Goal: Task Accomplishment & Management: Complete application form

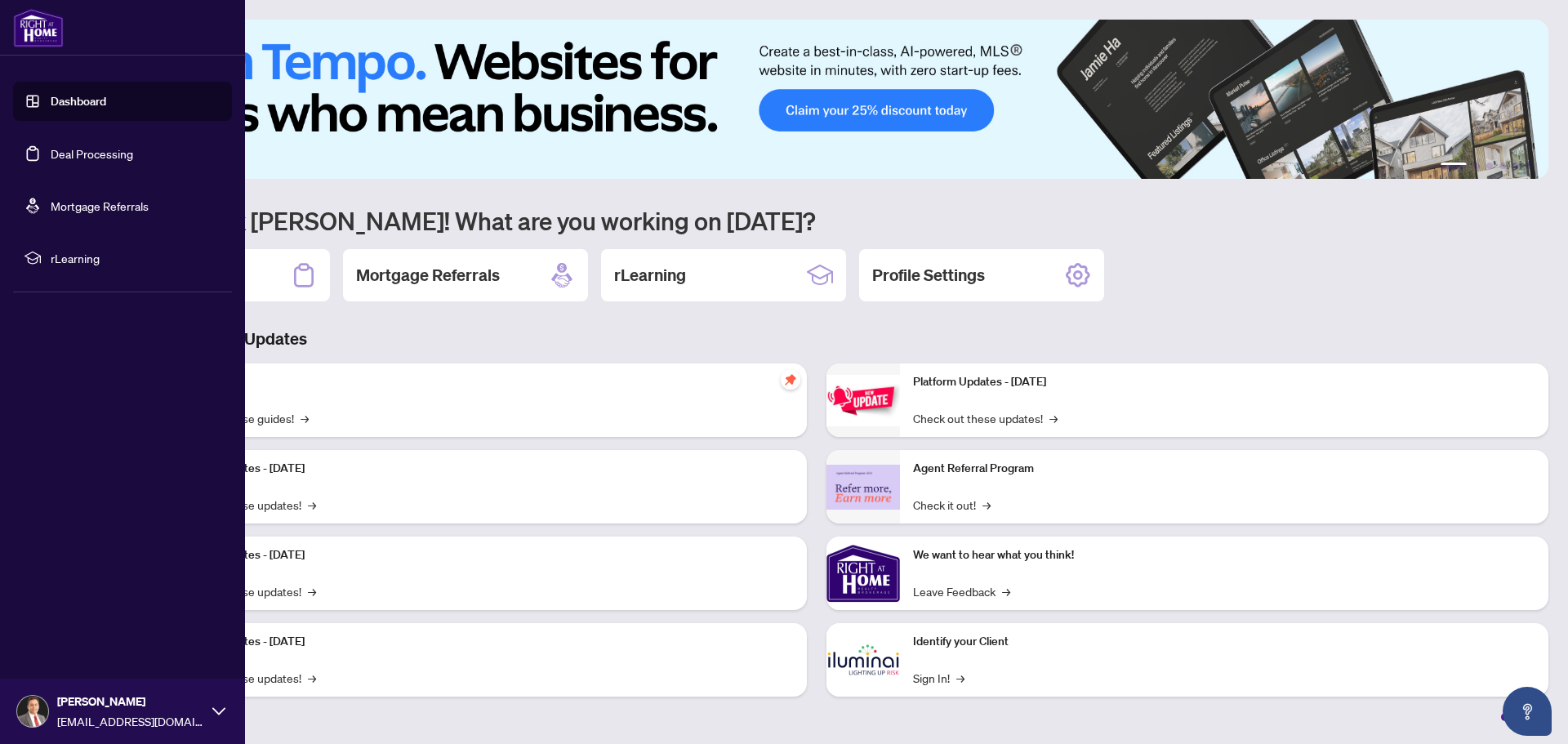
click at [87, 152] on link "Deal Processing" at bounding box center [92, 154] width 82 height 15
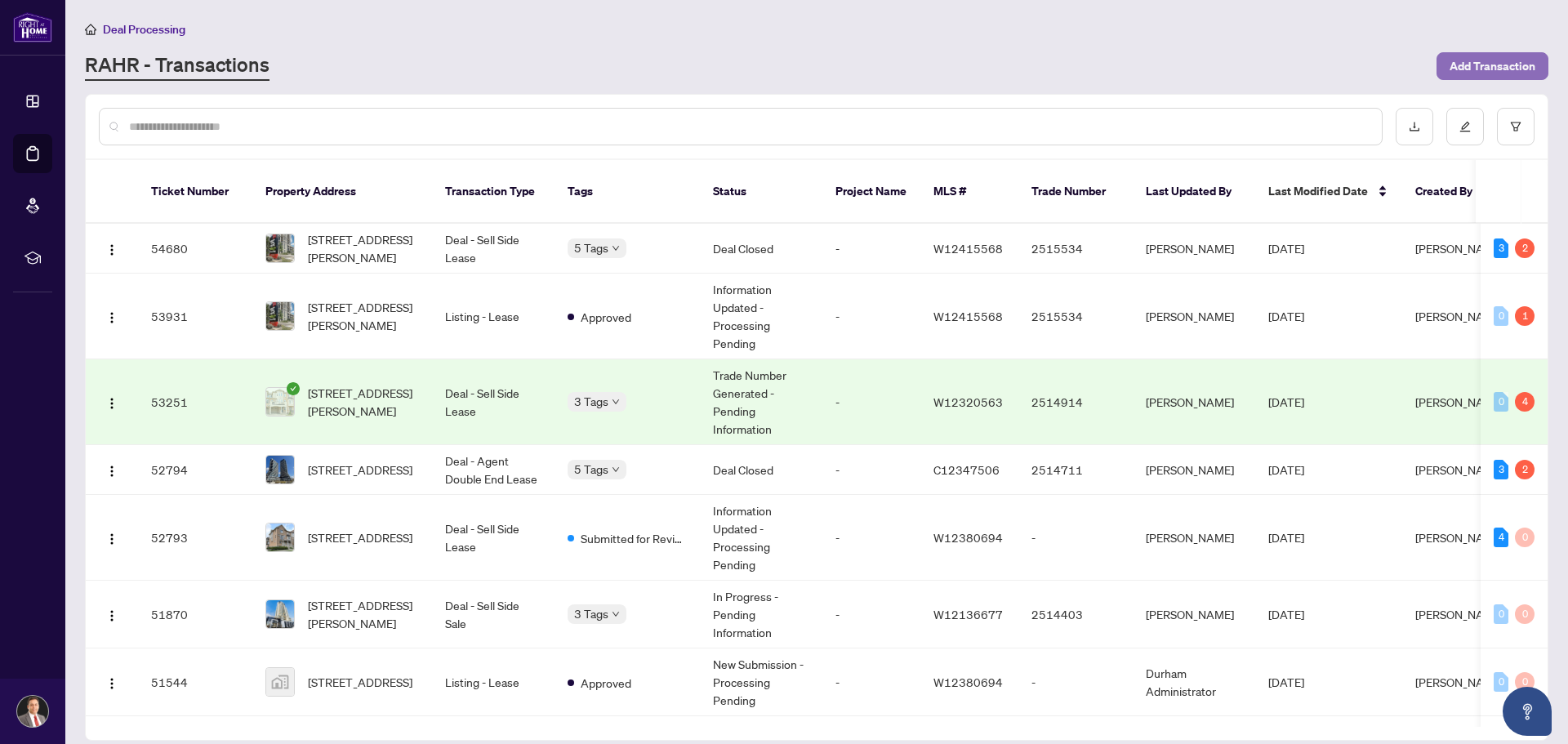
click at [1482, 69] on span "Add Transaction" at bounding box center [1492, 66] width 86 height 26
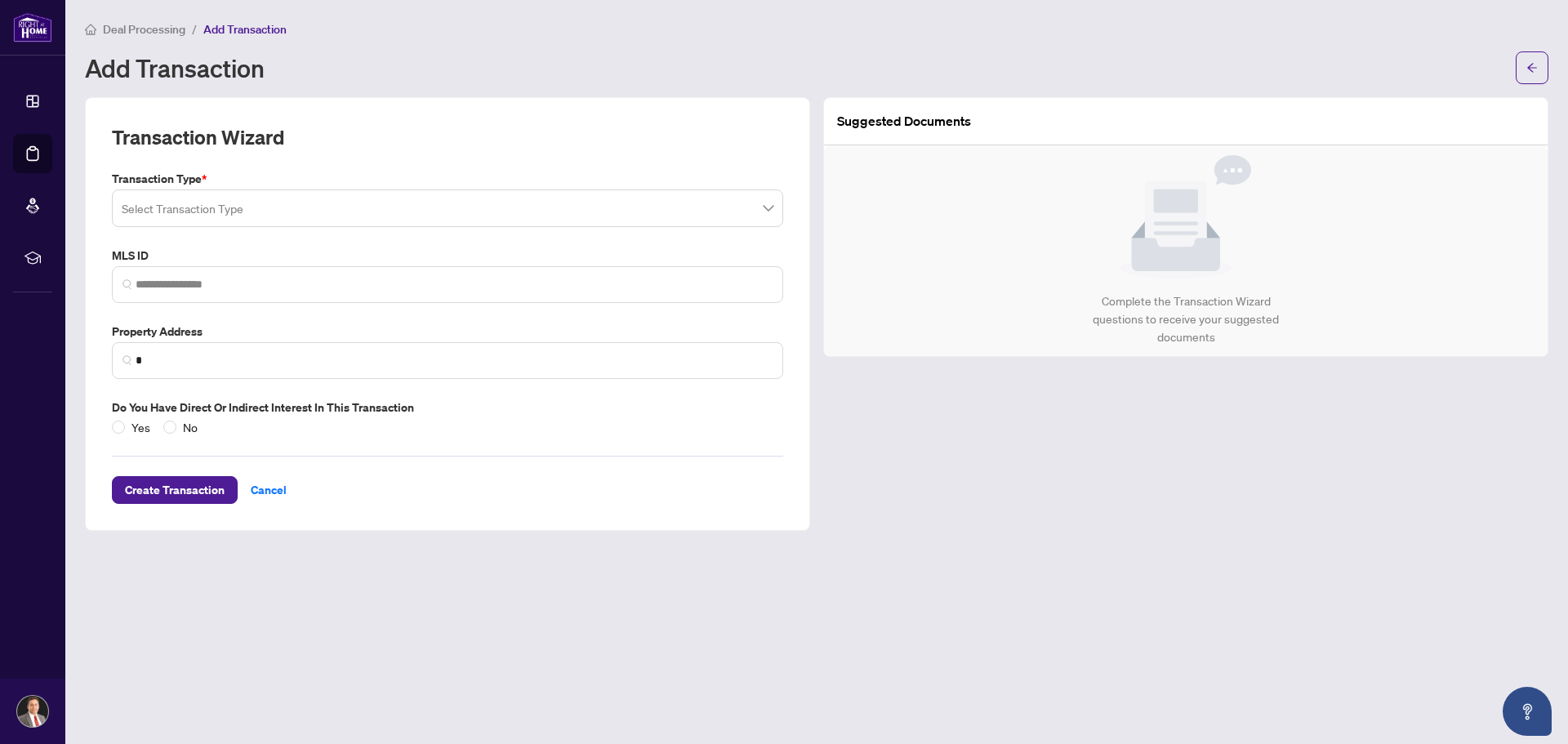
click at [768, 208] on span at bounding box center [447, 208] width 652 height 31
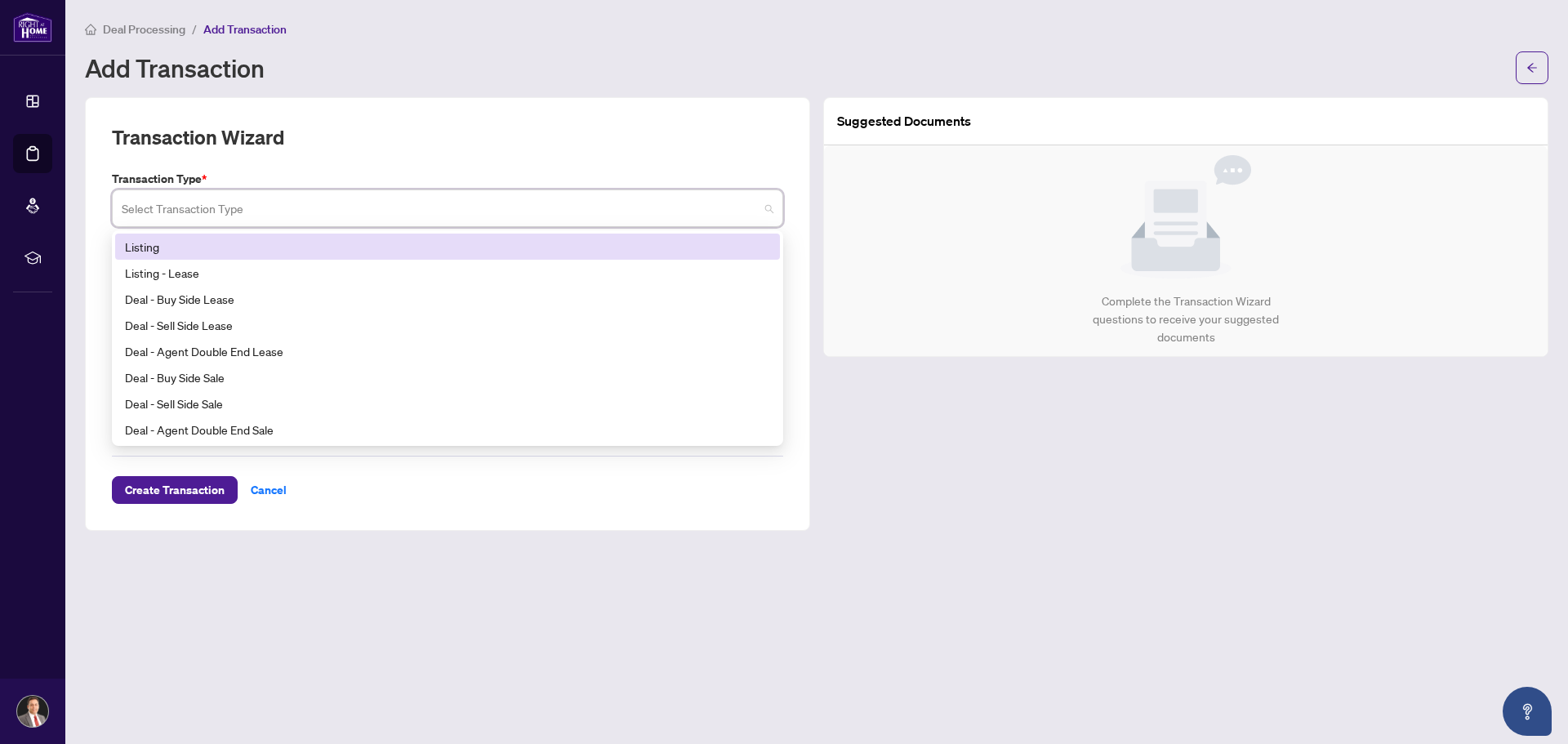
click at [149, 250] on div "Listing" at bounding box center [447, 247] width 645 height 18
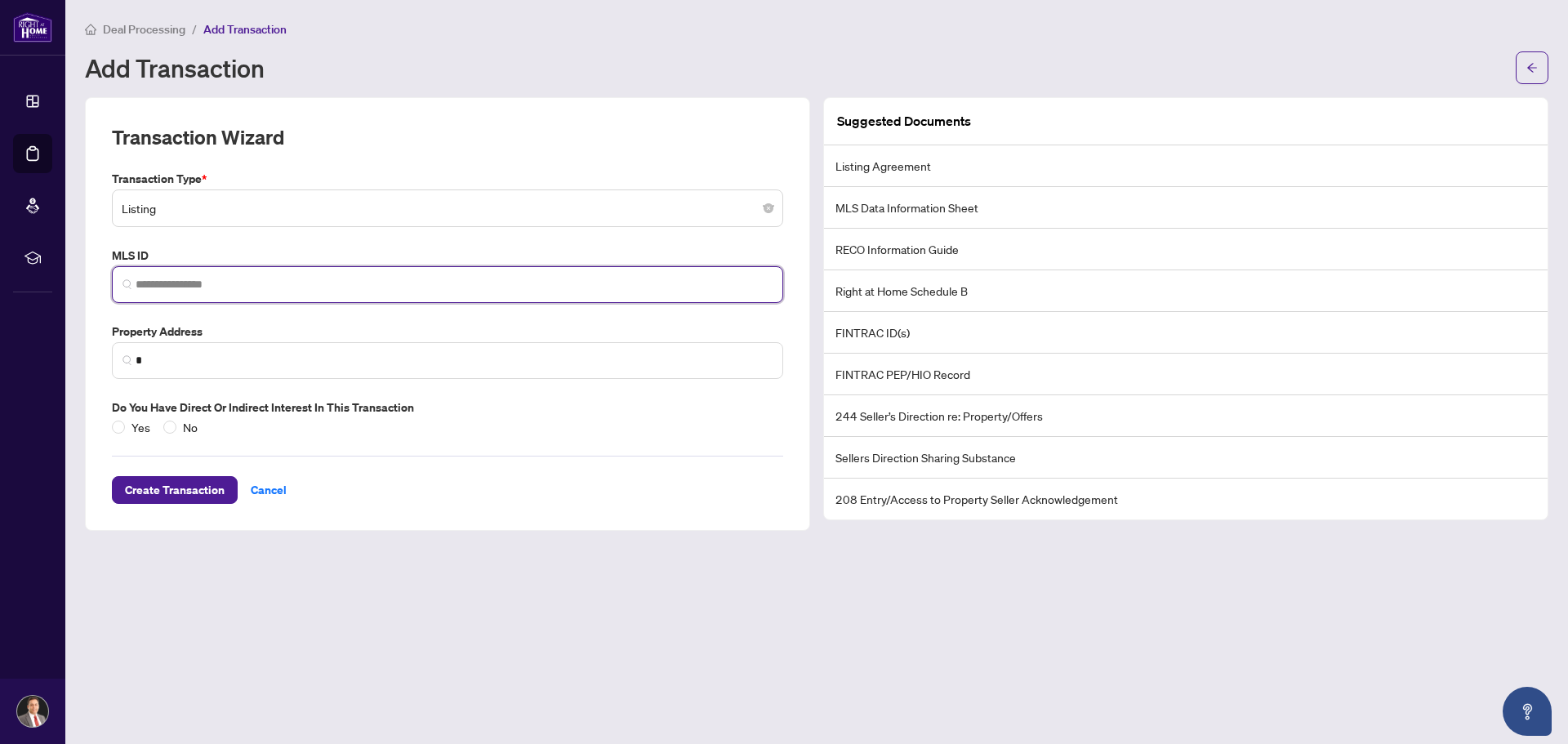
click at [185, 280] on input "search" at bounding box center [454, 285] width 637 height 17
paste input "*********"
type input "*********"
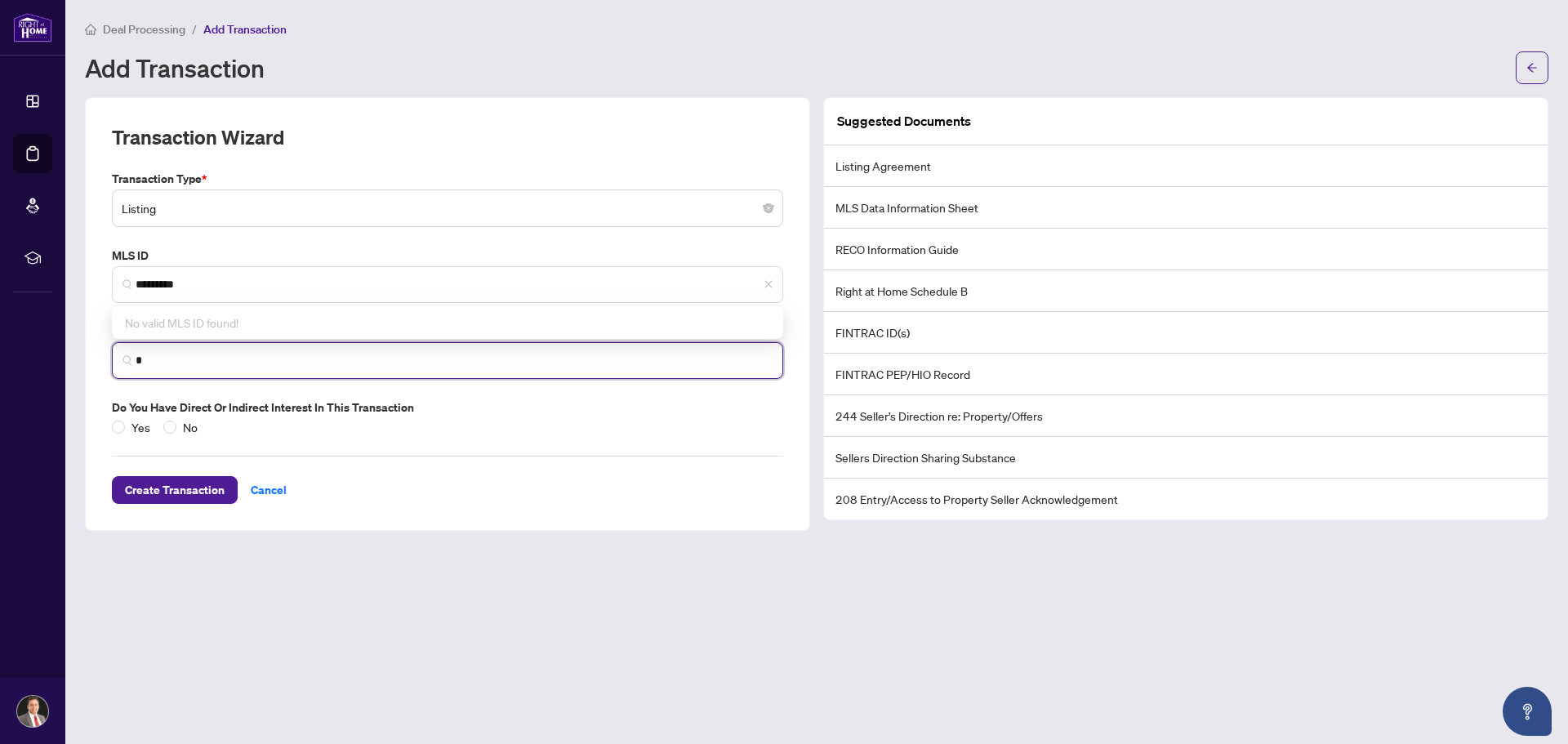
click at [270, 360] on input "*" at bounding box center [454, 360] width 637 height 17
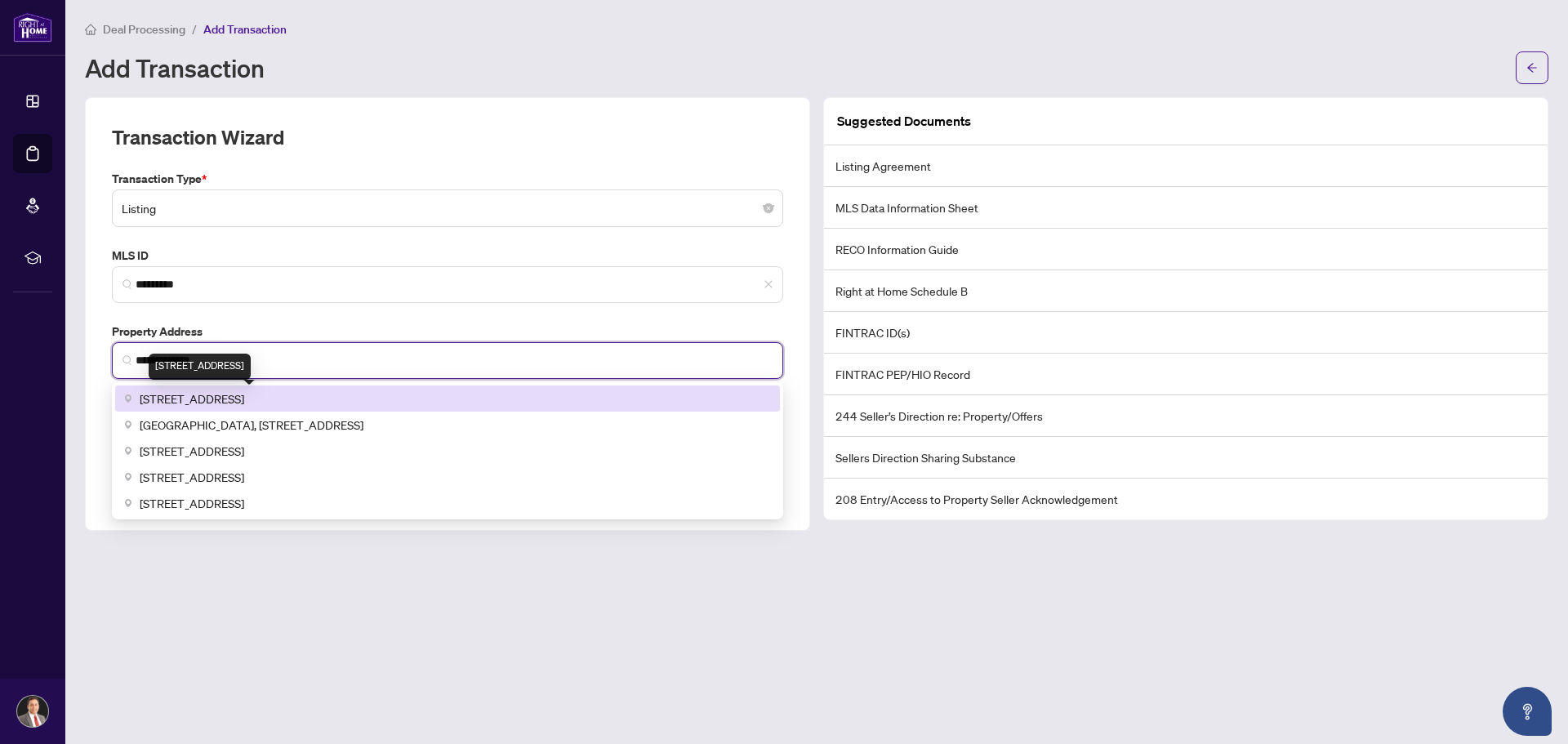
click at [244, 396] on span "[STREET_ADDRESS]" at bounding box center [192, 399] width 105 height 18
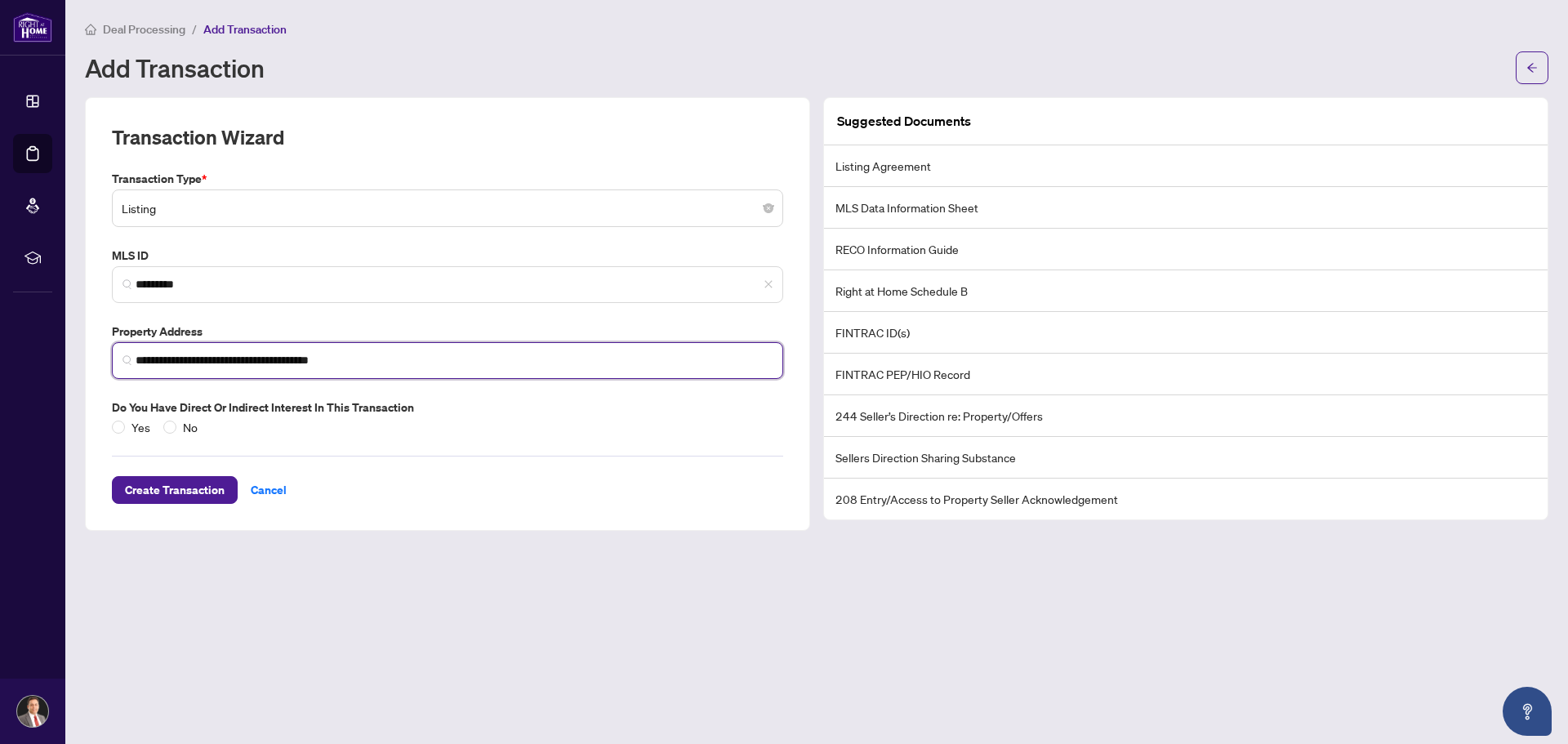
click at [246, 361] on input "**********" at bounding box center [454, 360] width 637 height 17
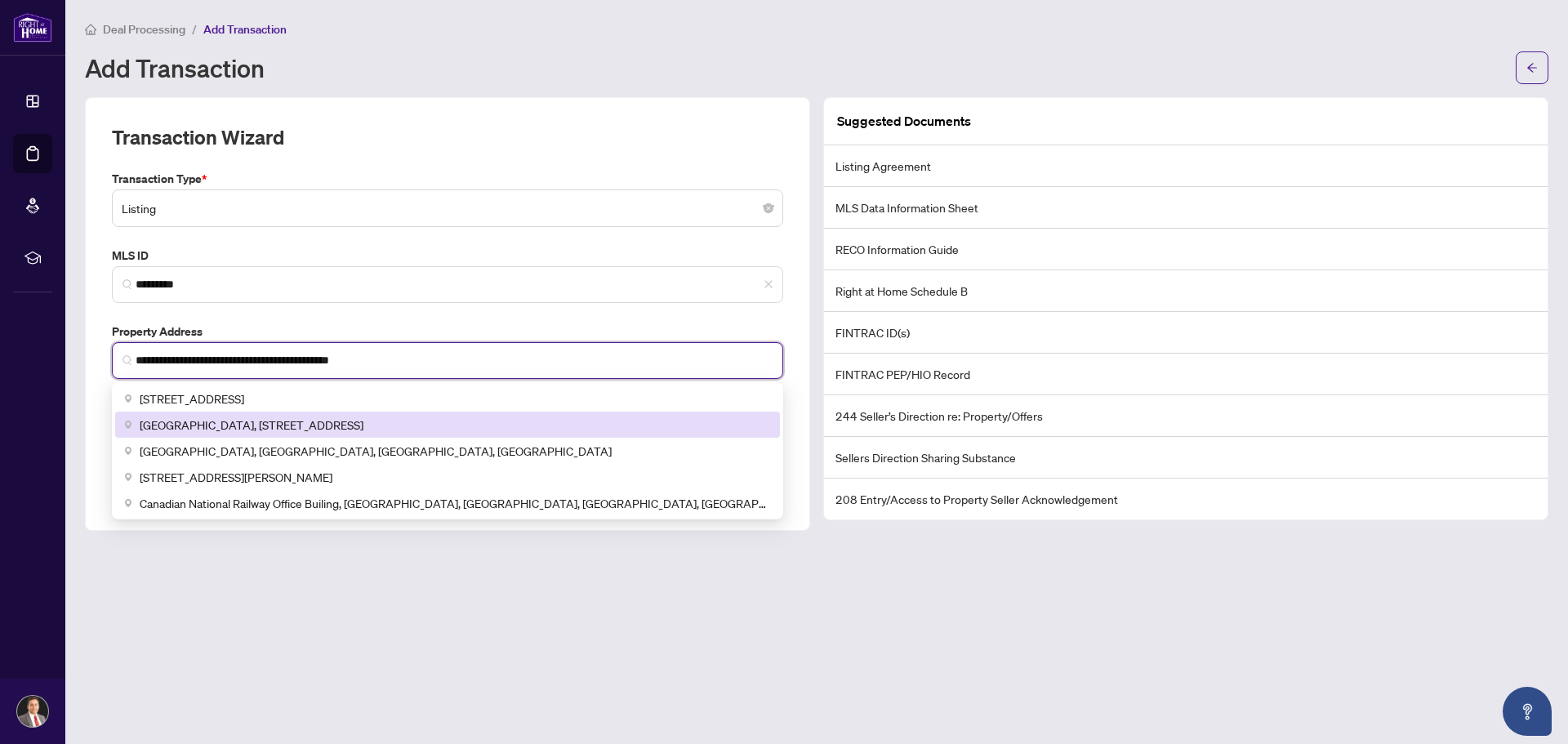
click at [294, 355] on input "**********" at bounding box center [454, 360] width 637 height 17
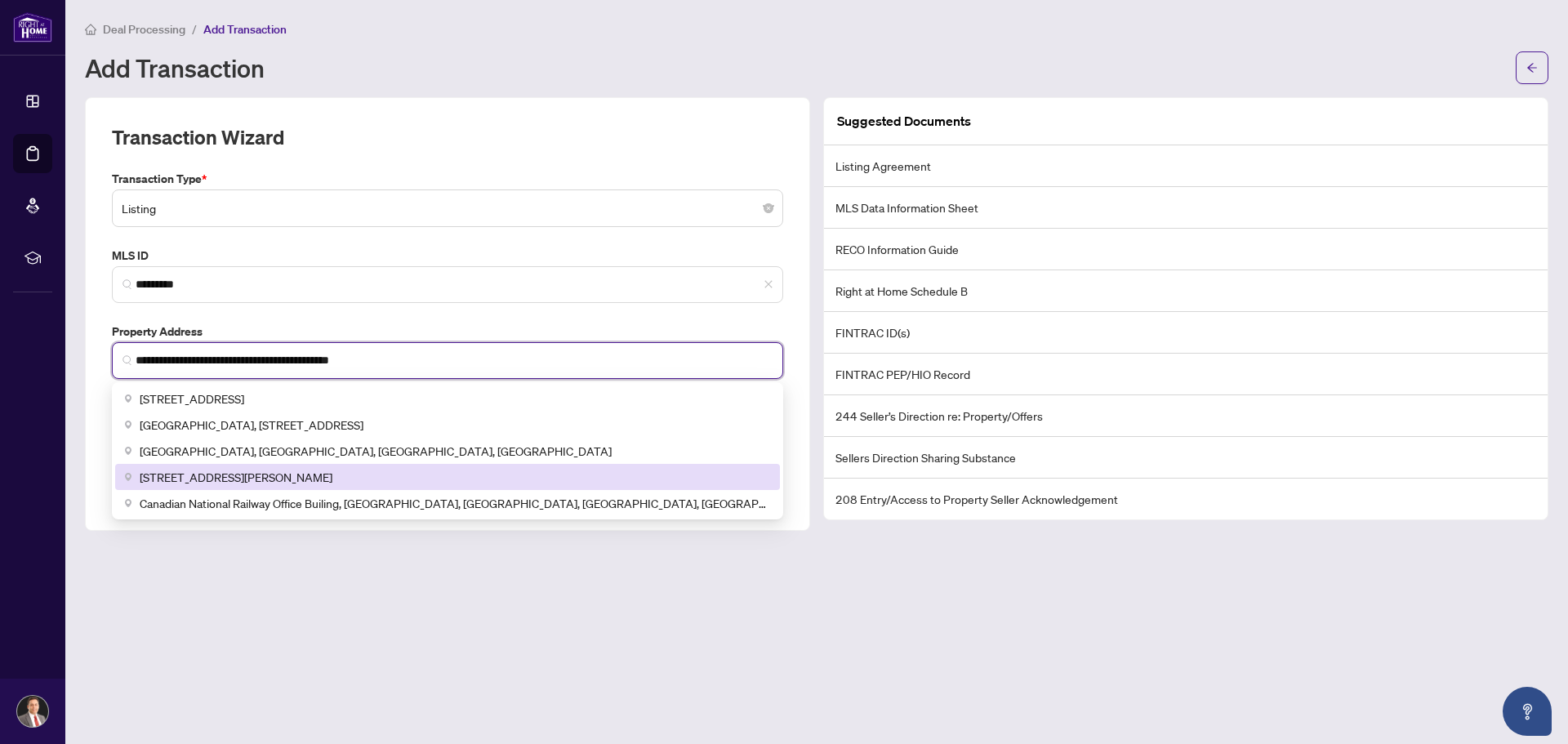
type input "**********"
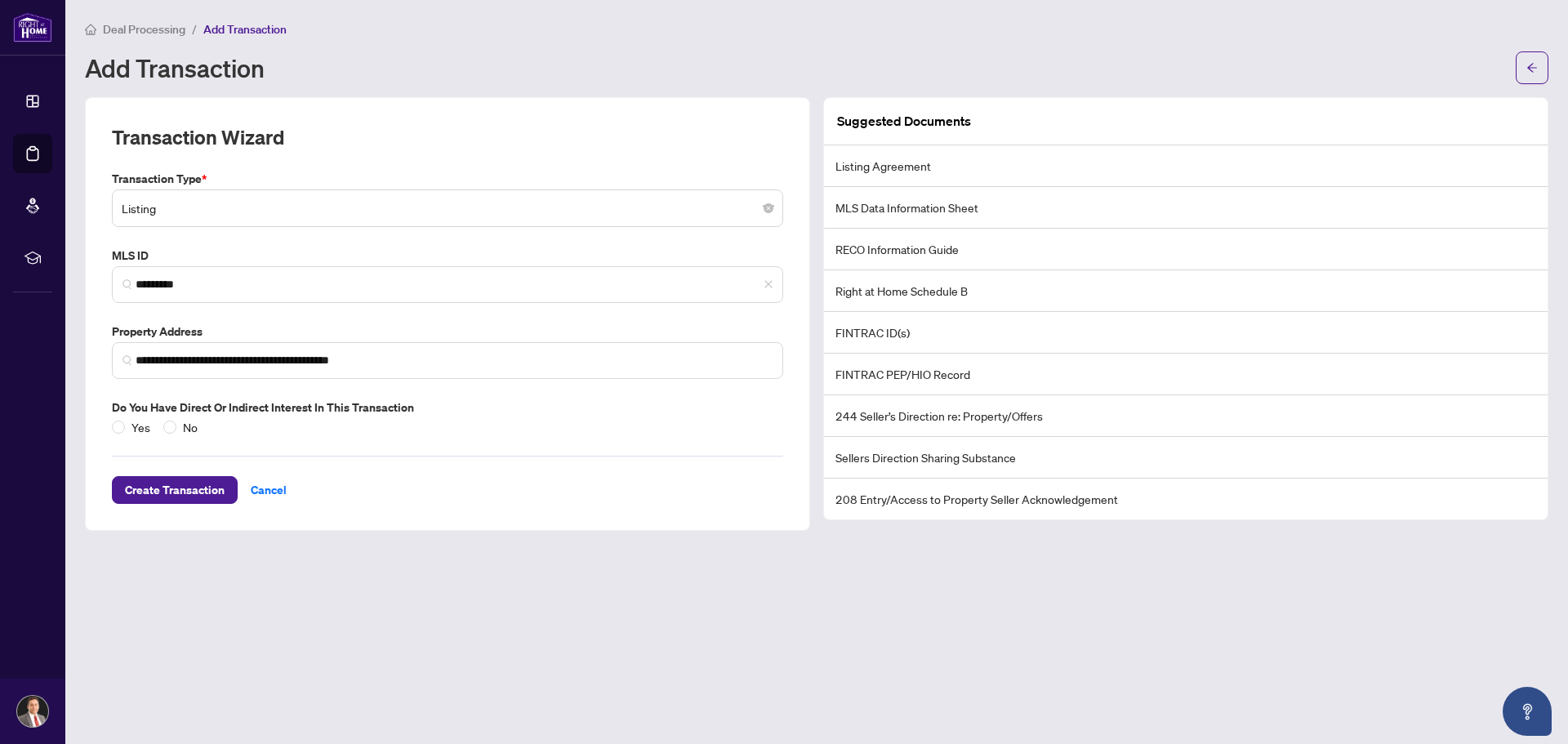
click at [529, 644] on main "**********" at bounding box center [817, 372] width 1503 height 744
click at [162, 491] on span "Create Transaction" at bounding box center [175, 489] width 100 height 26
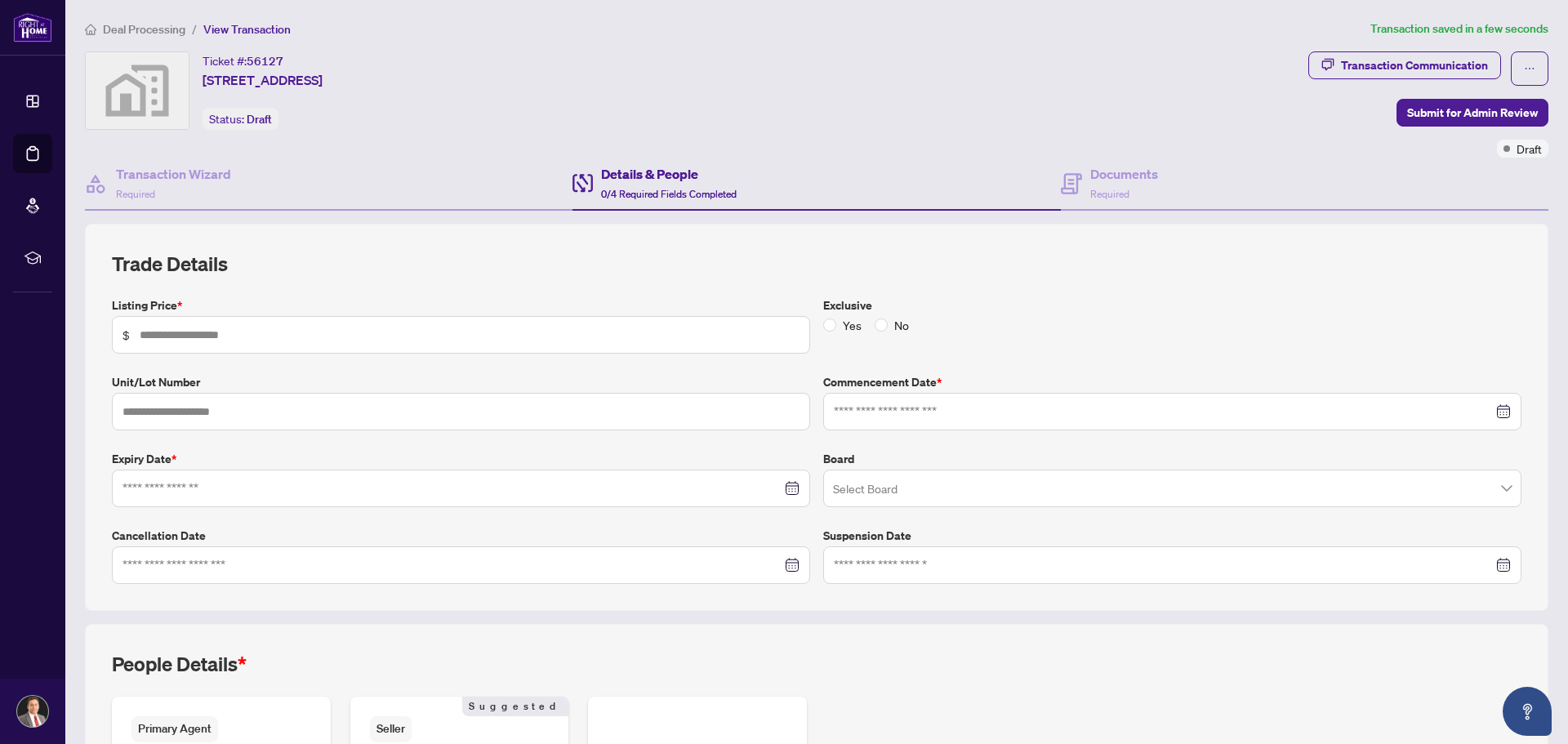
click at [231, 324] on span "$" at bounding box center [460, 335] width 698 height 37
type input "*******"
click at [177, 408] on input "text" at bounding box center [460, 411] width 698 height 37
click at [1486, 409] on div at bounding box center [1172, 412] width 677 height 18
type input "****"
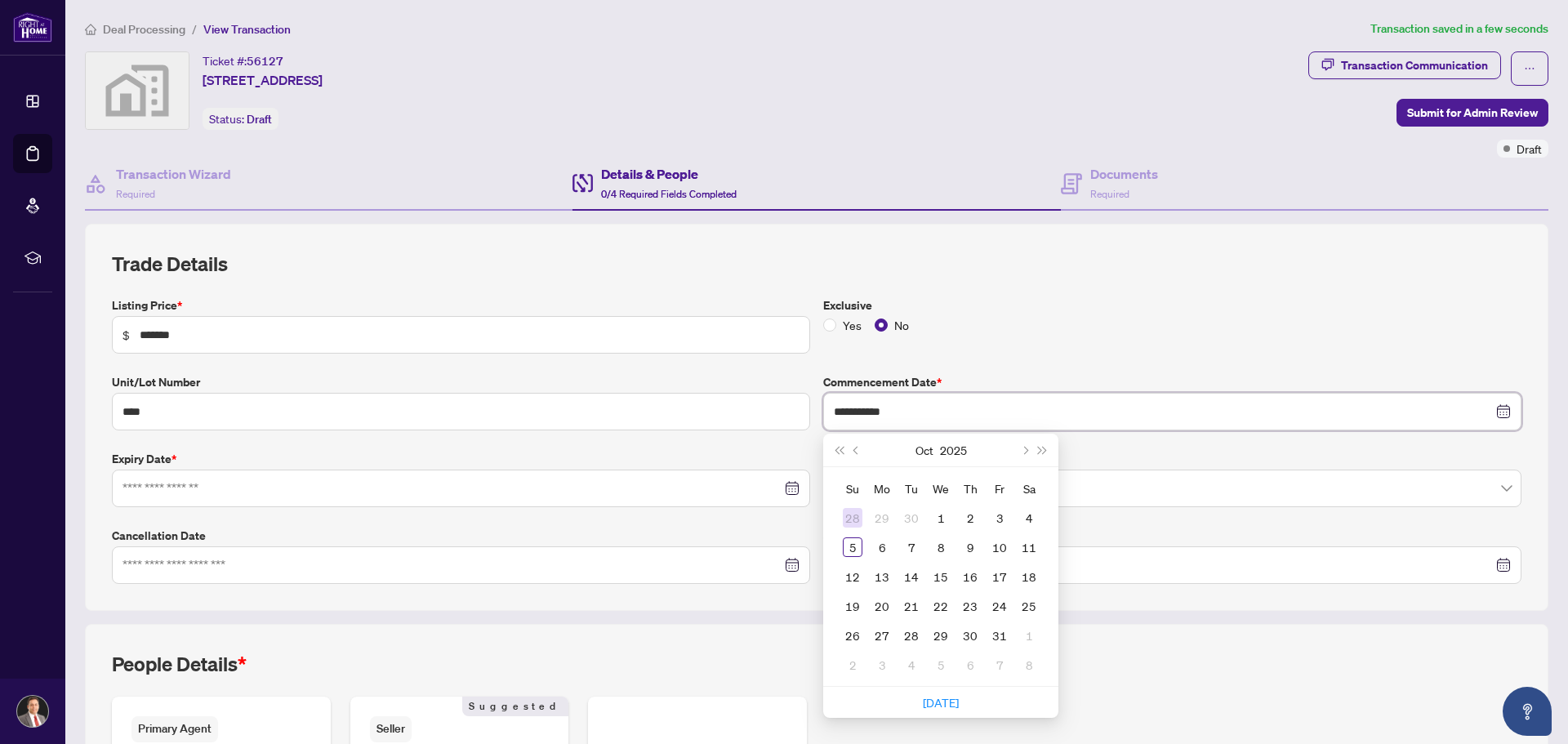
type input "**********"
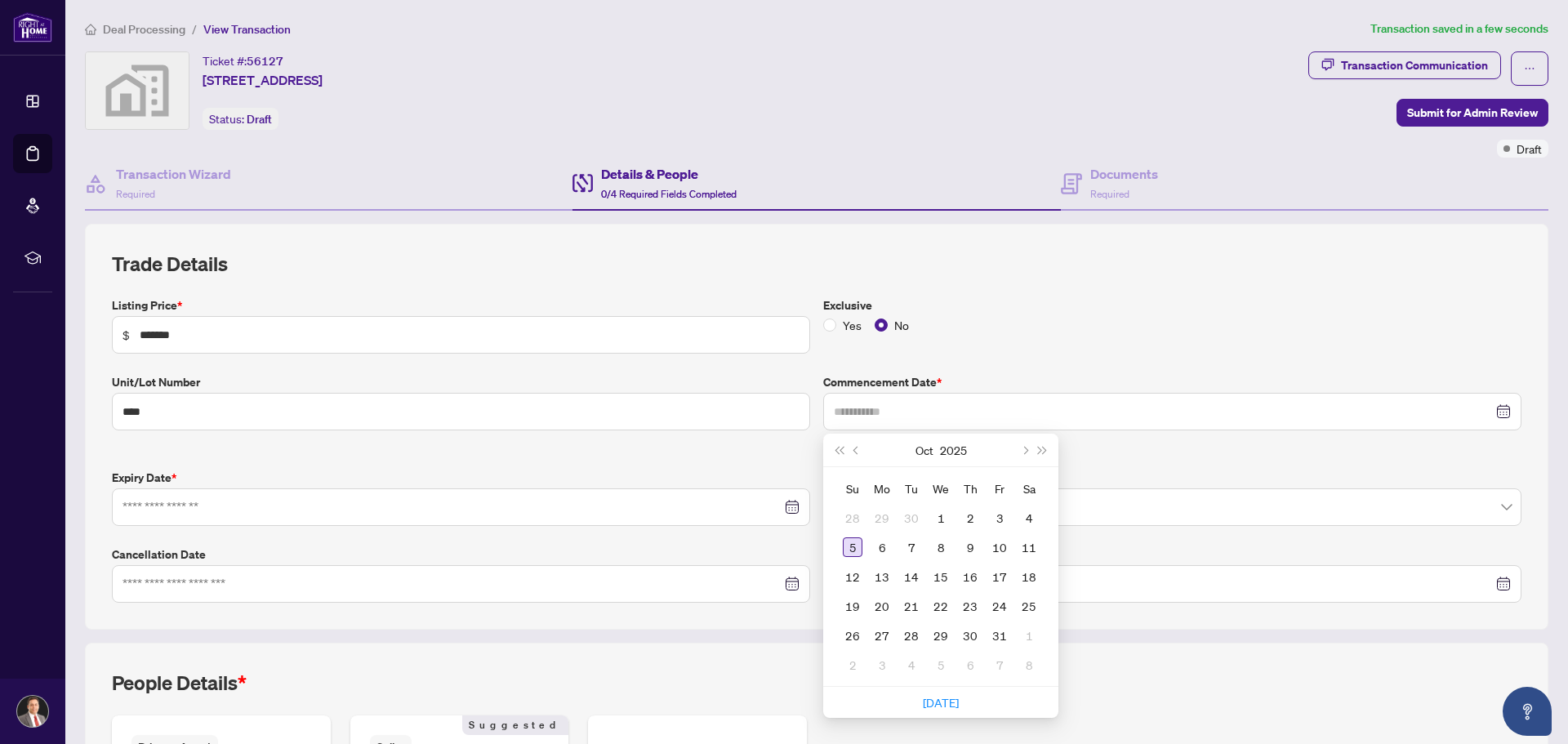
click at [843, 547] on div "5" at bounding box center [853, 548] width 20 height 20
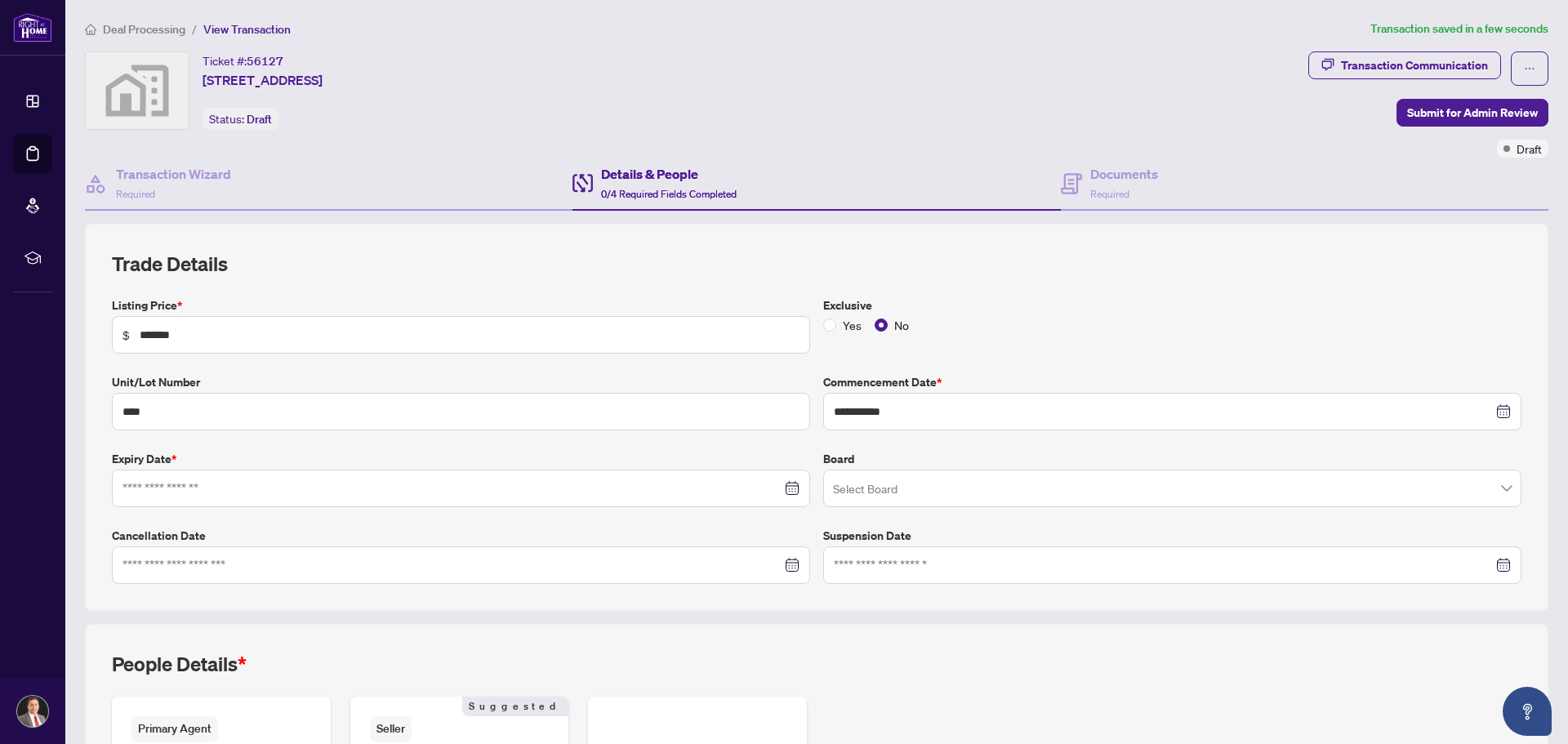
click at [781, 488] on div at bounding box center [460, 489] width 677 height 18
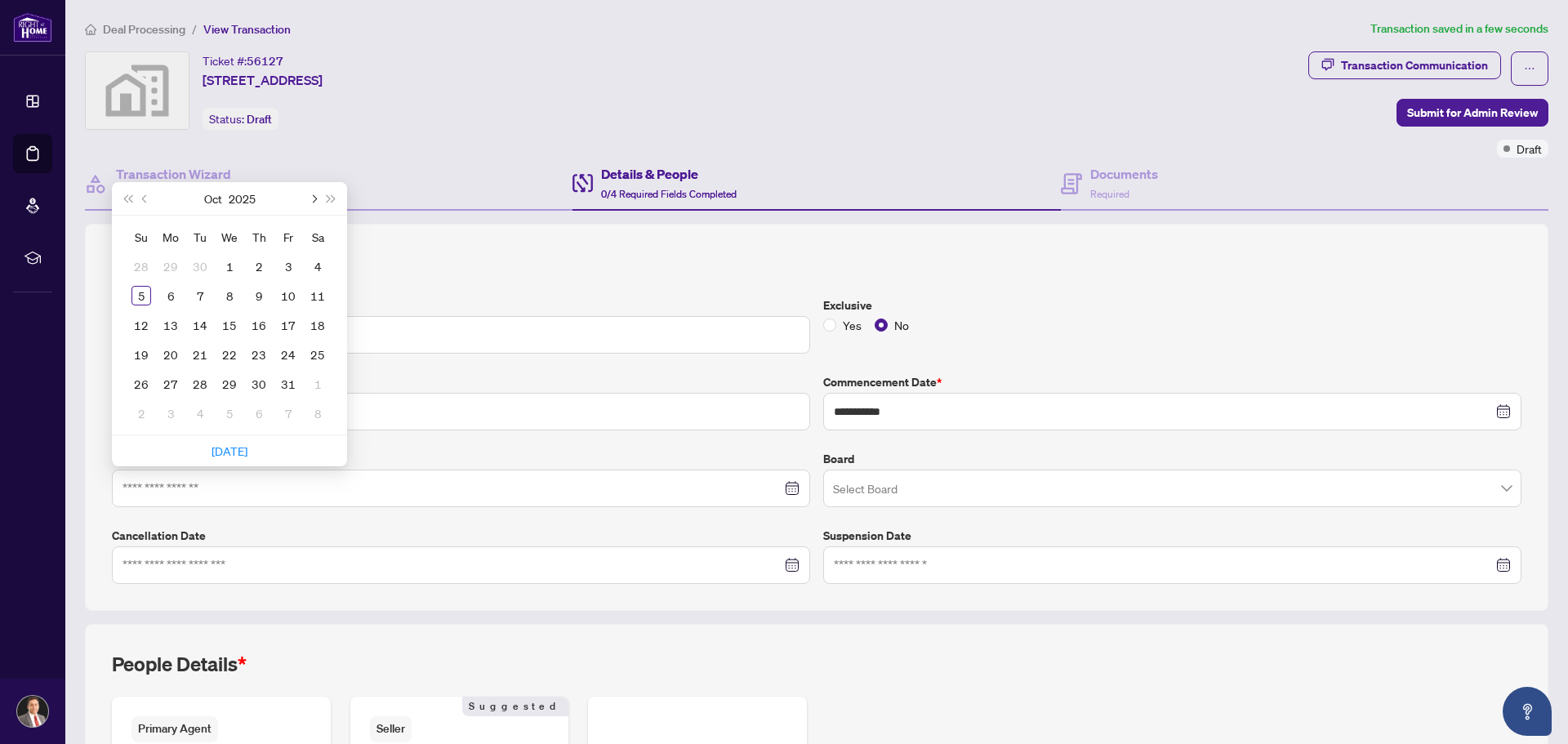
click at [310, 196] on span "Next month (PageDown)" at bounding box center [313, 199] width 8 height 8
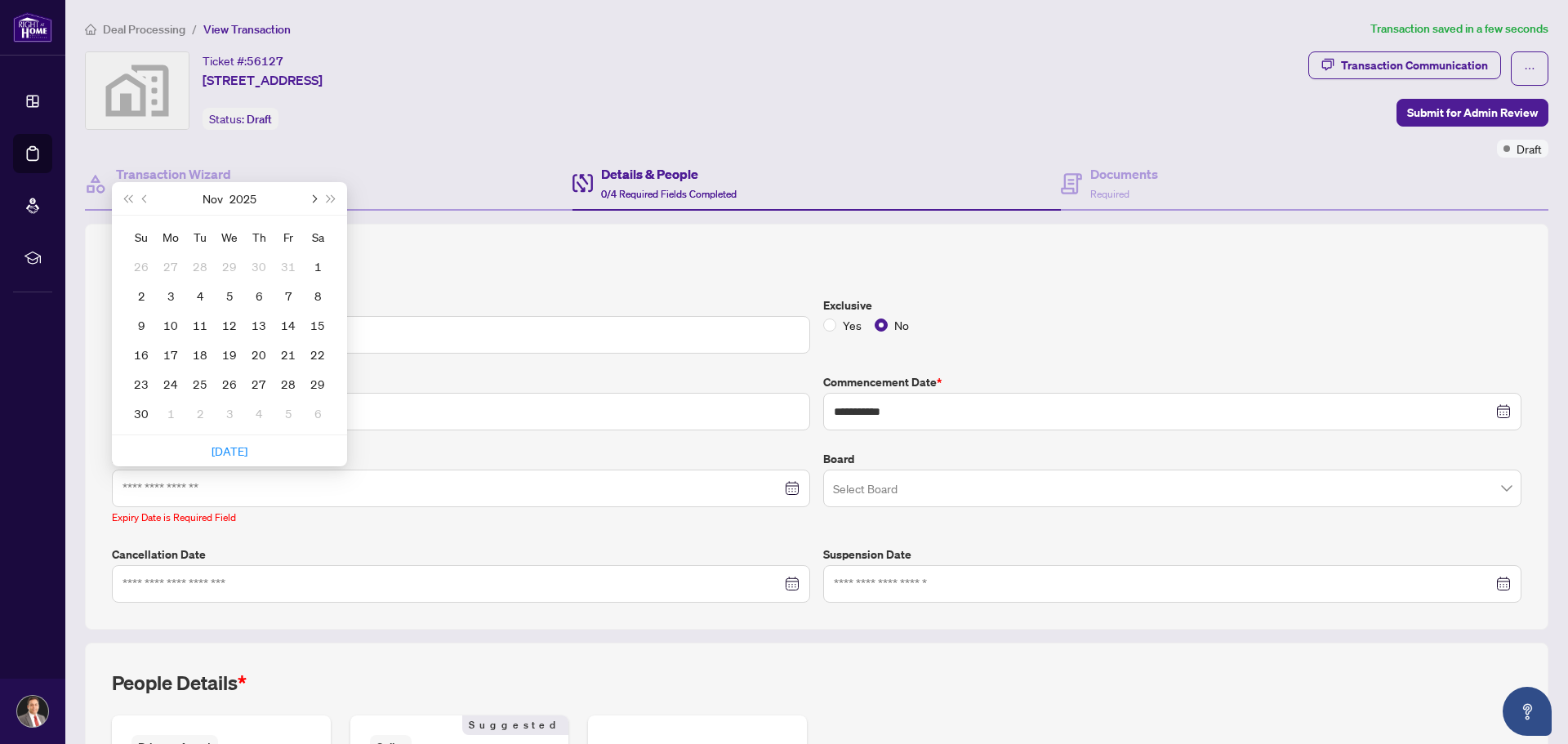
click at [310, 196] on span "Next month (PageDown)" at bounding box center [313, 199] width 8 height 8
type input "**********"
click at [227, 384] on div "31" at bounding box center [230, 384] width 20 height 20
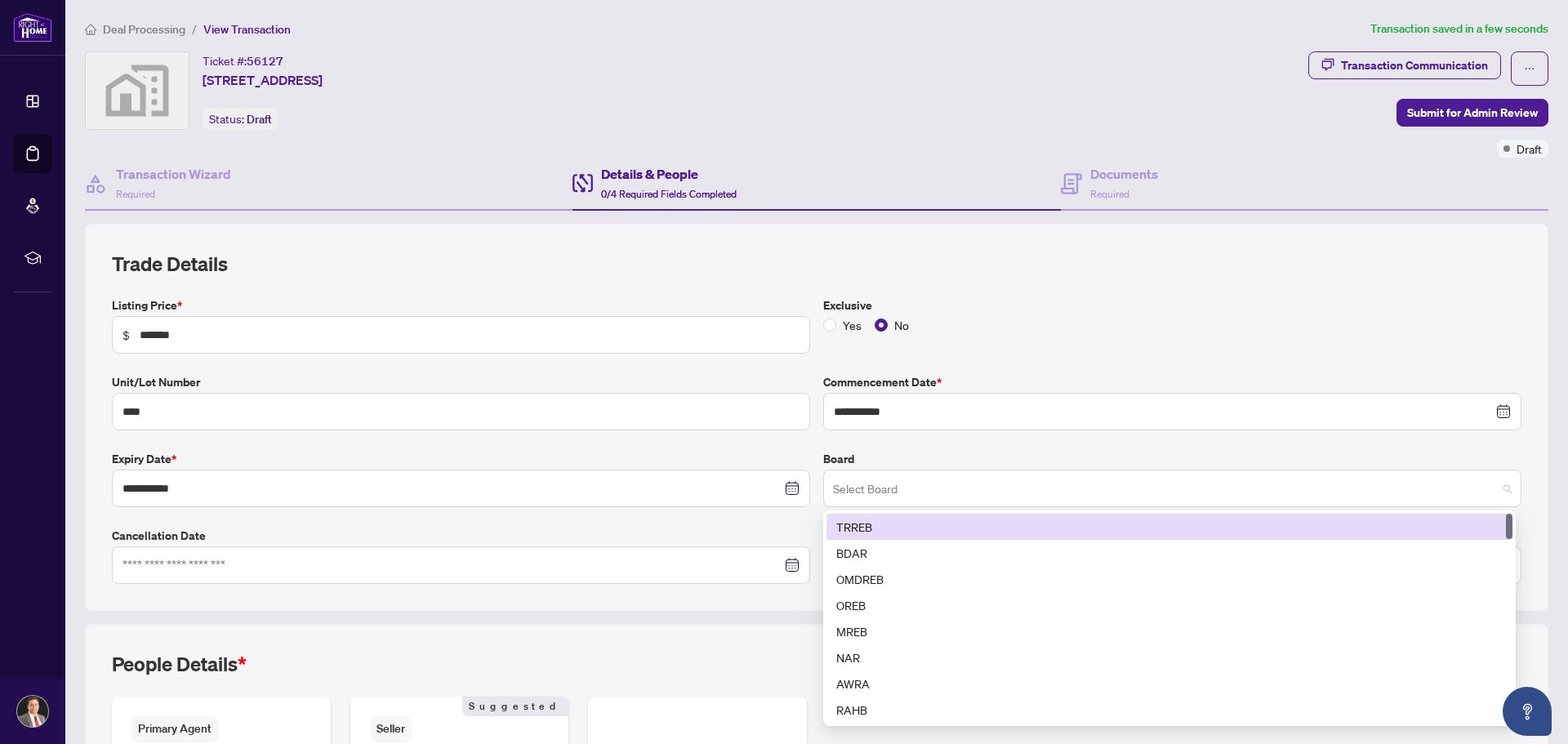
click at [1486, 491] on span at bounding box center [1172, 488] width 678 height 31
click at [864, 523] on div "TRREB" at bounding box center [1169, 527] width 667 height 18
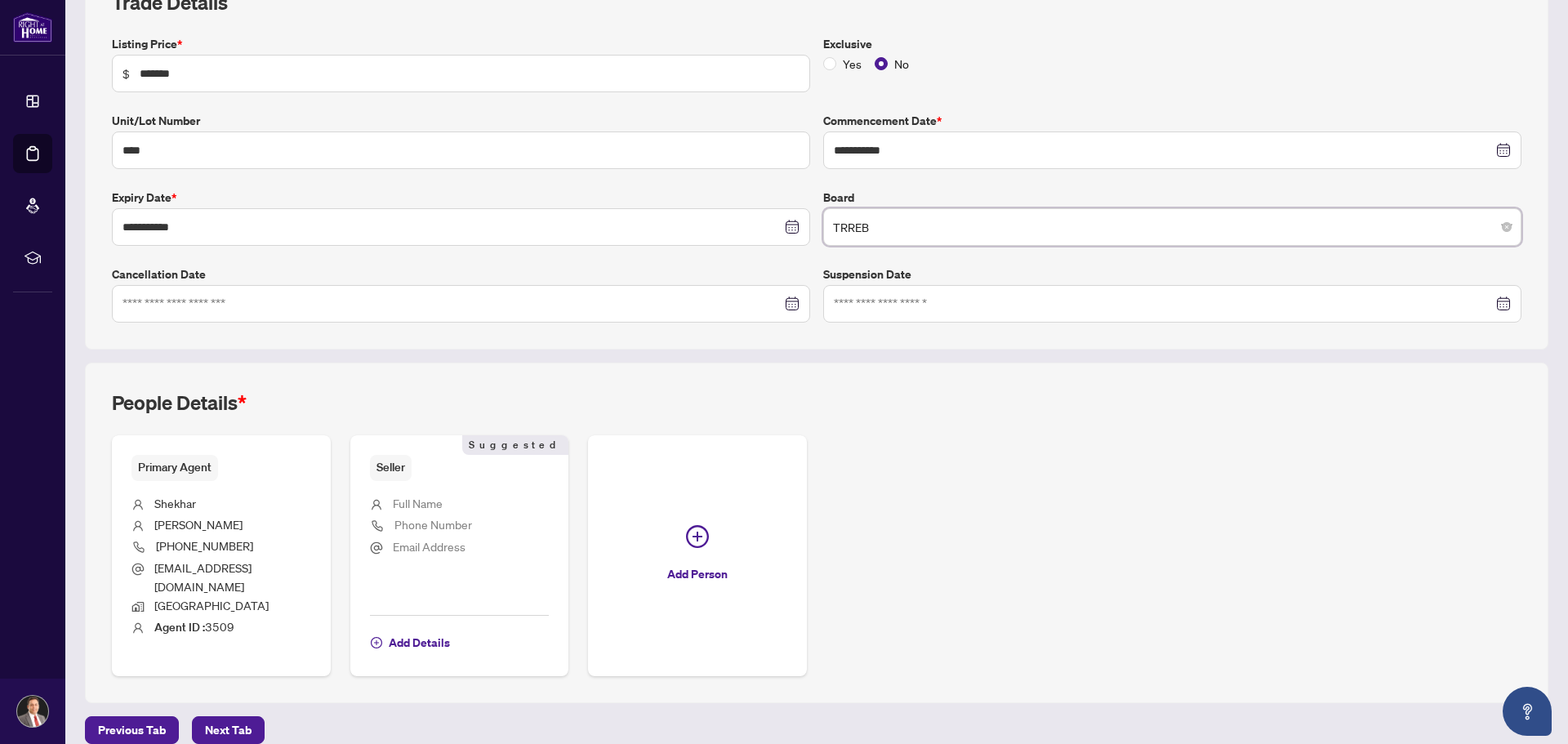
scroll to position [265, 0]
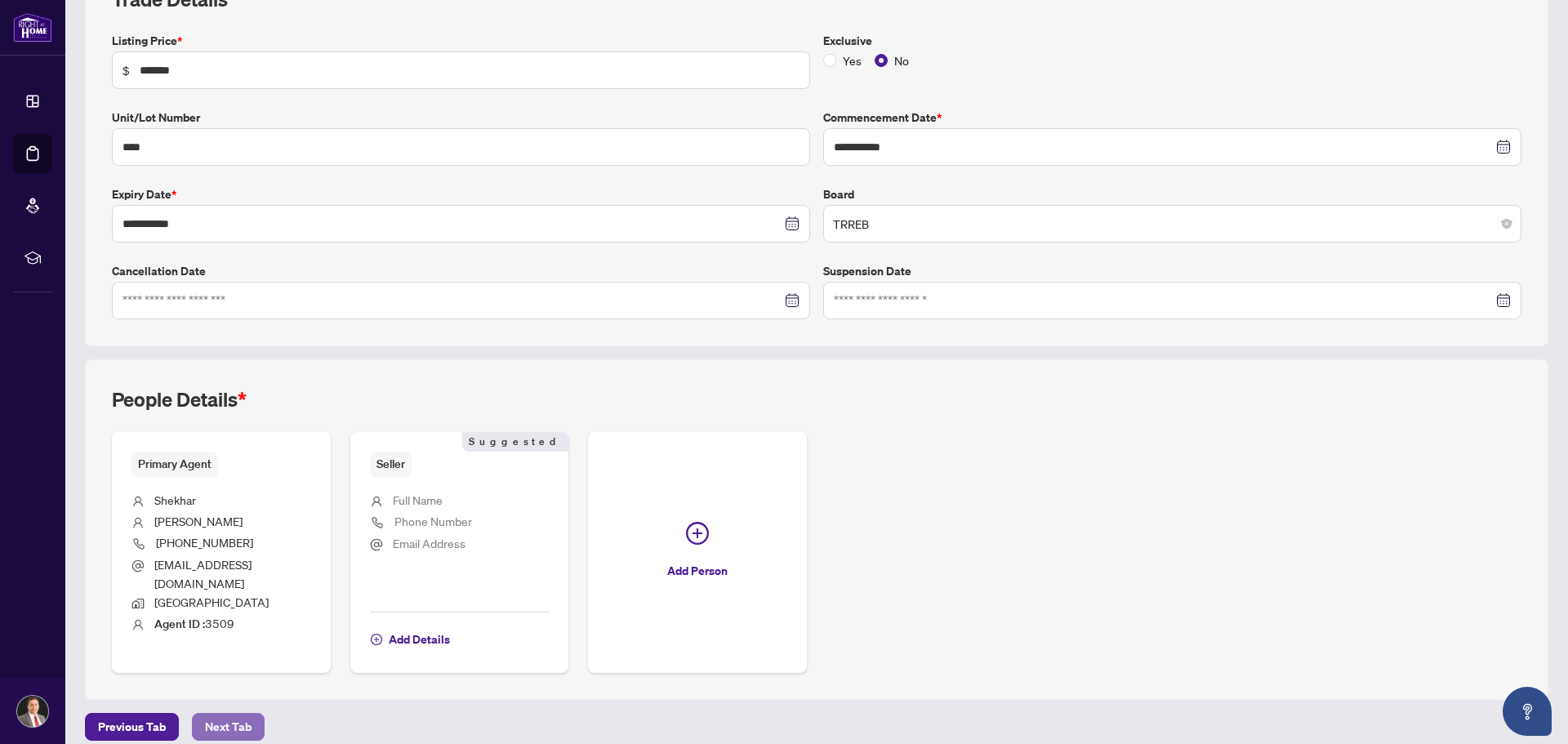
click at [235, 714] on span "Next Tab" at bounding box center [228, 727] width 47 height 26
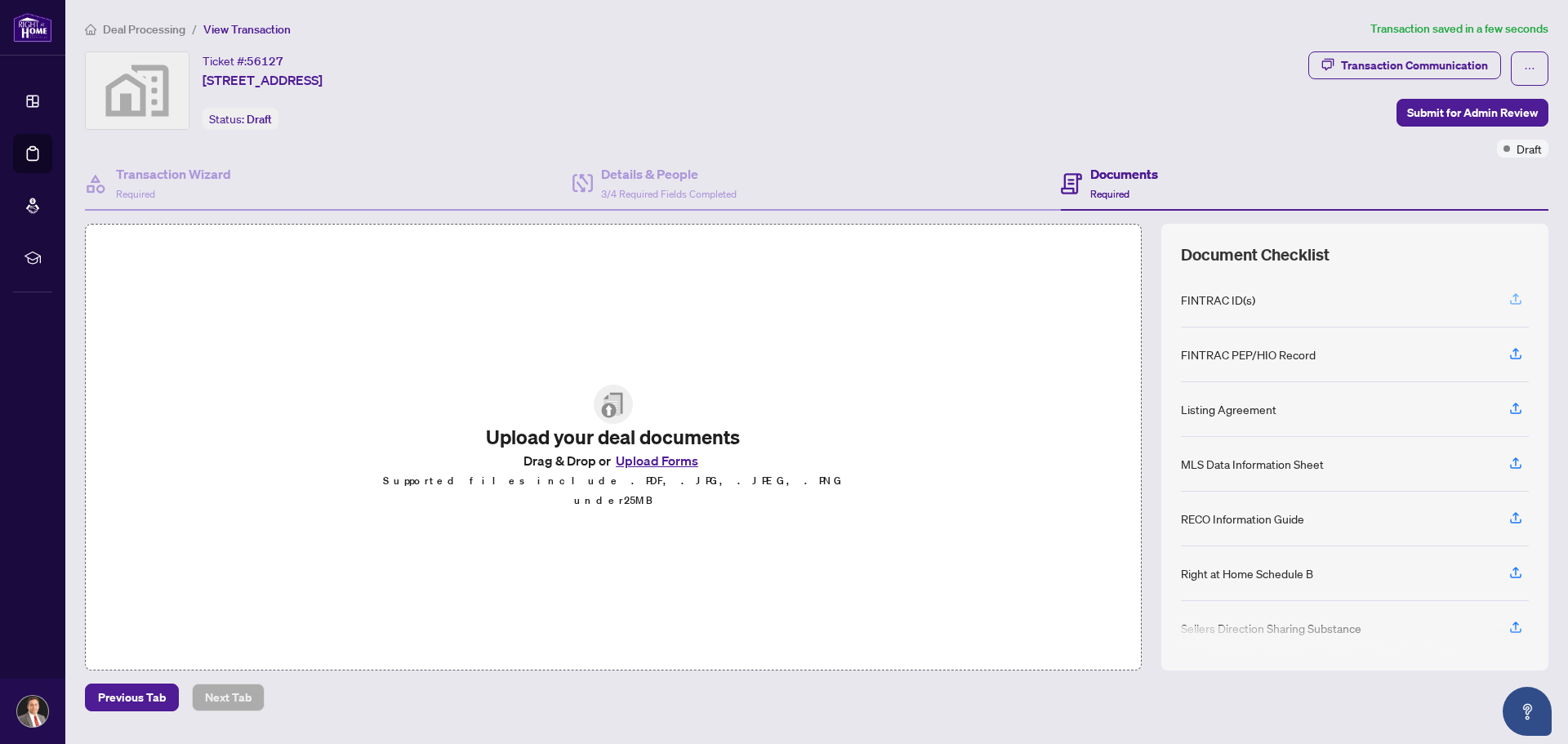
click at [1514, 296] on icon "button" at bounding box center [1516, 299] width 15 height 15
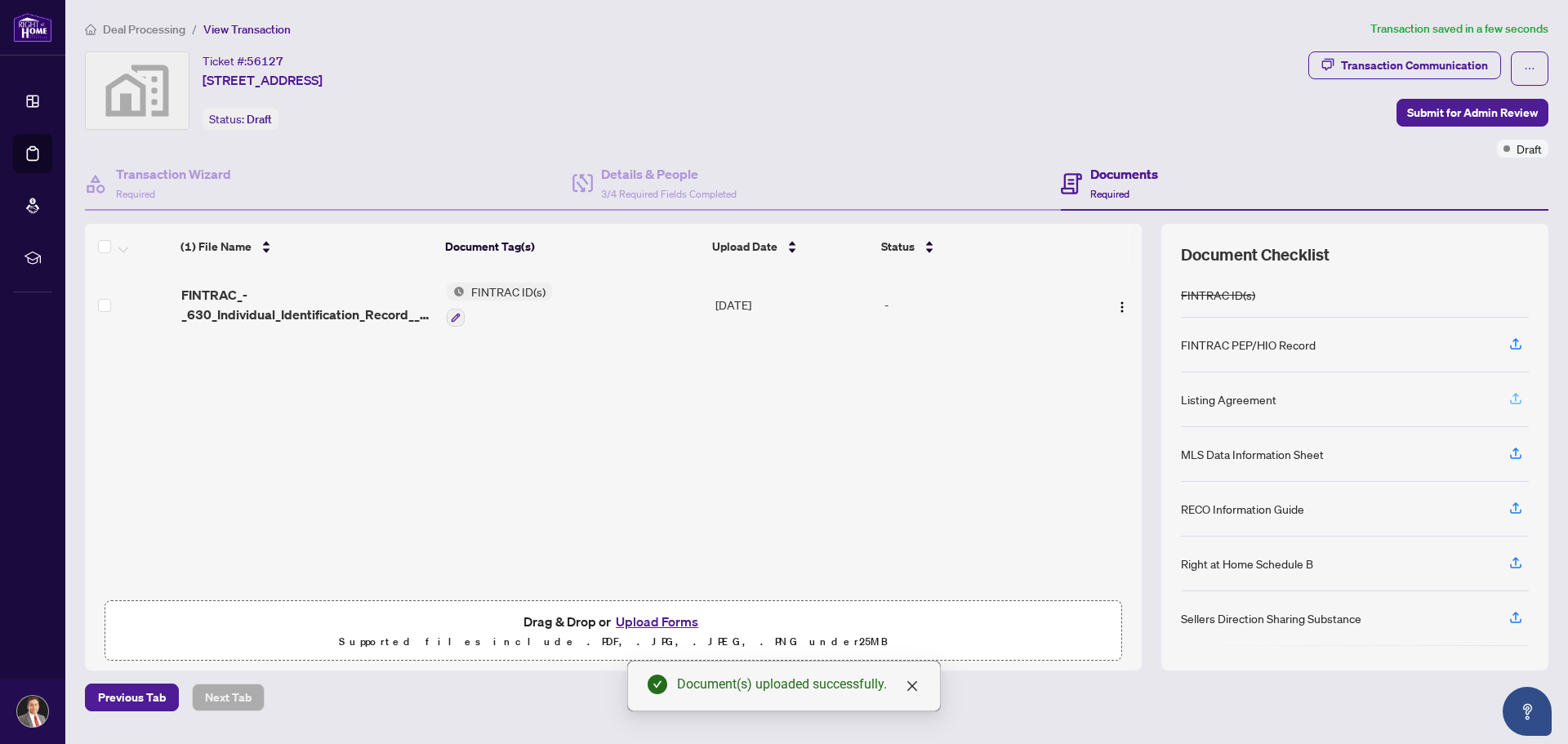
click at [1514, 399] on icon "button" at bounding box center [1516, 399] width 15 height 15
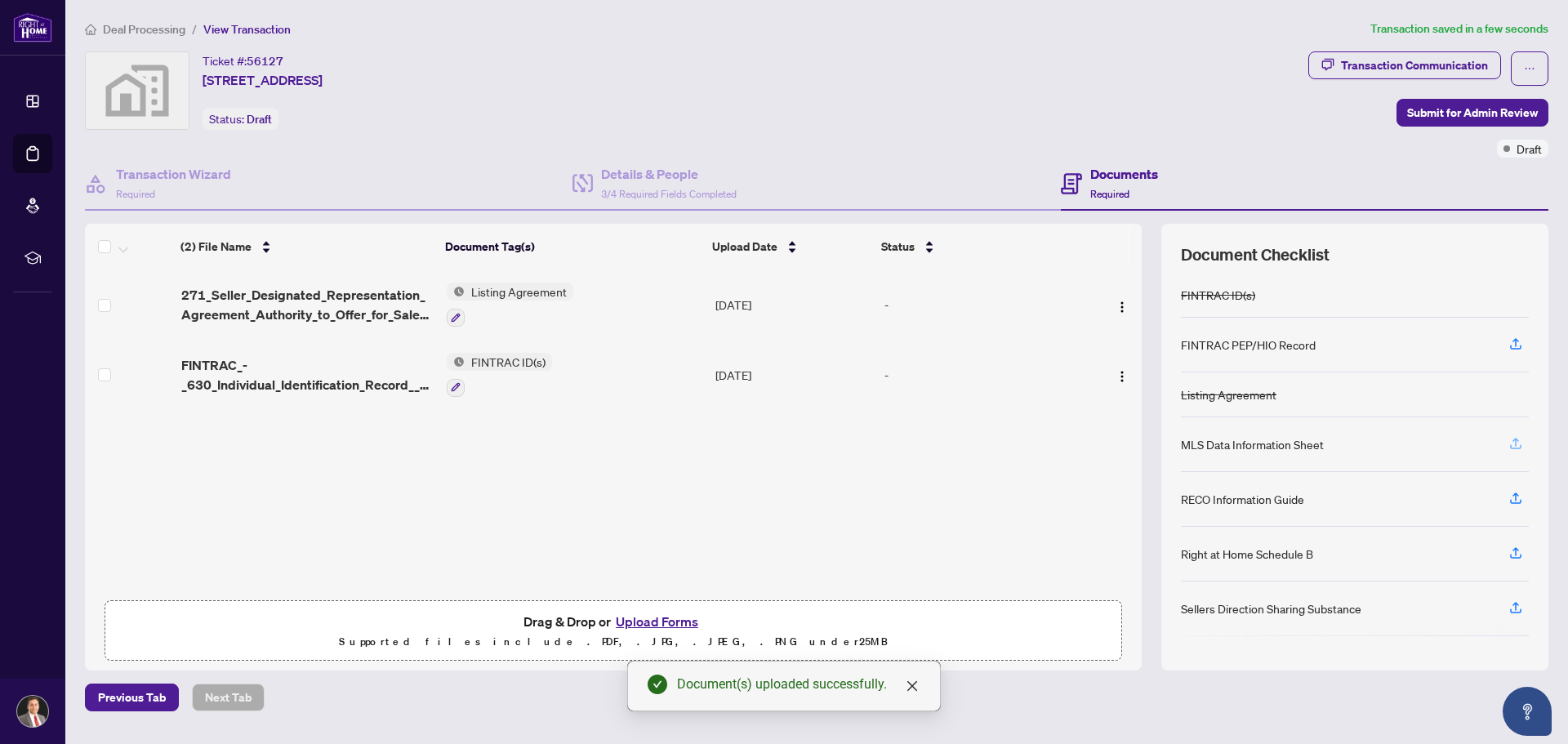
click at [1514, 445] on icon "button" at bounding box center [1516, 444] width 15 height 15
click at [1516, 442] on icon "button" at bounding box center [1516, 444] width 15 height 15
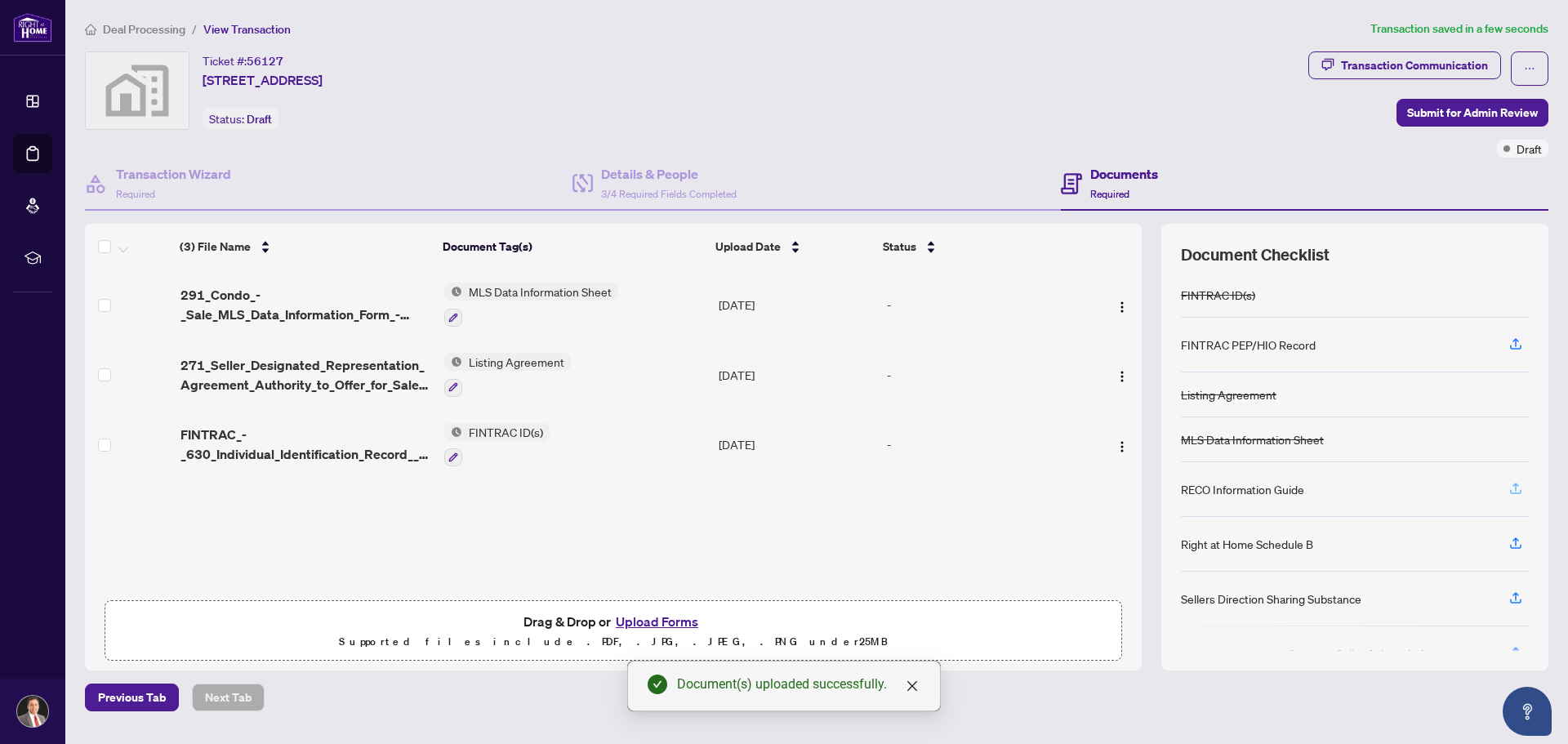
click at [1514, 488] on icon "button" at bounding box center [1516, 489] width 15 height 15
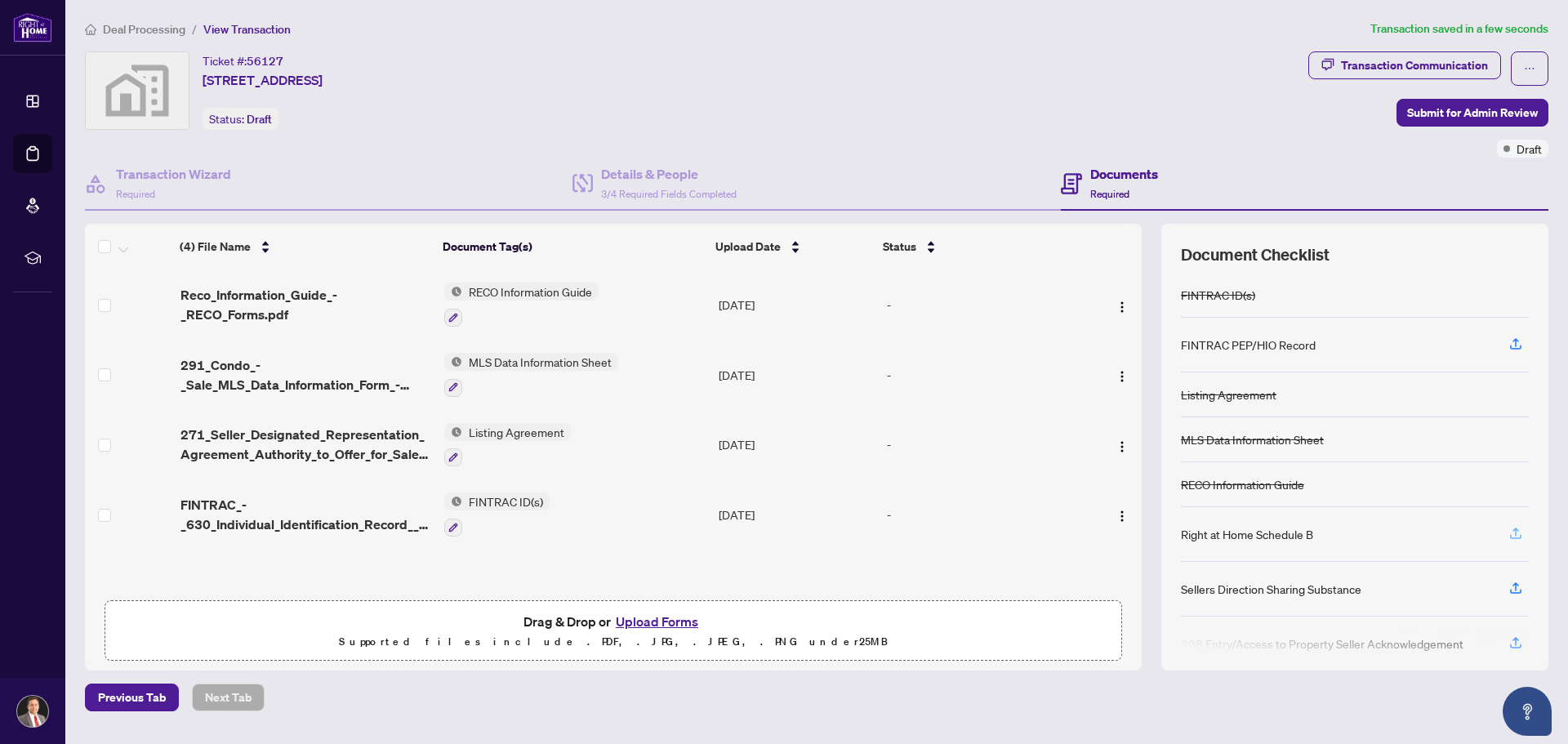
click at [1515, 534] on icon "button" at bounding box center [1516, 533] width 15 height 15
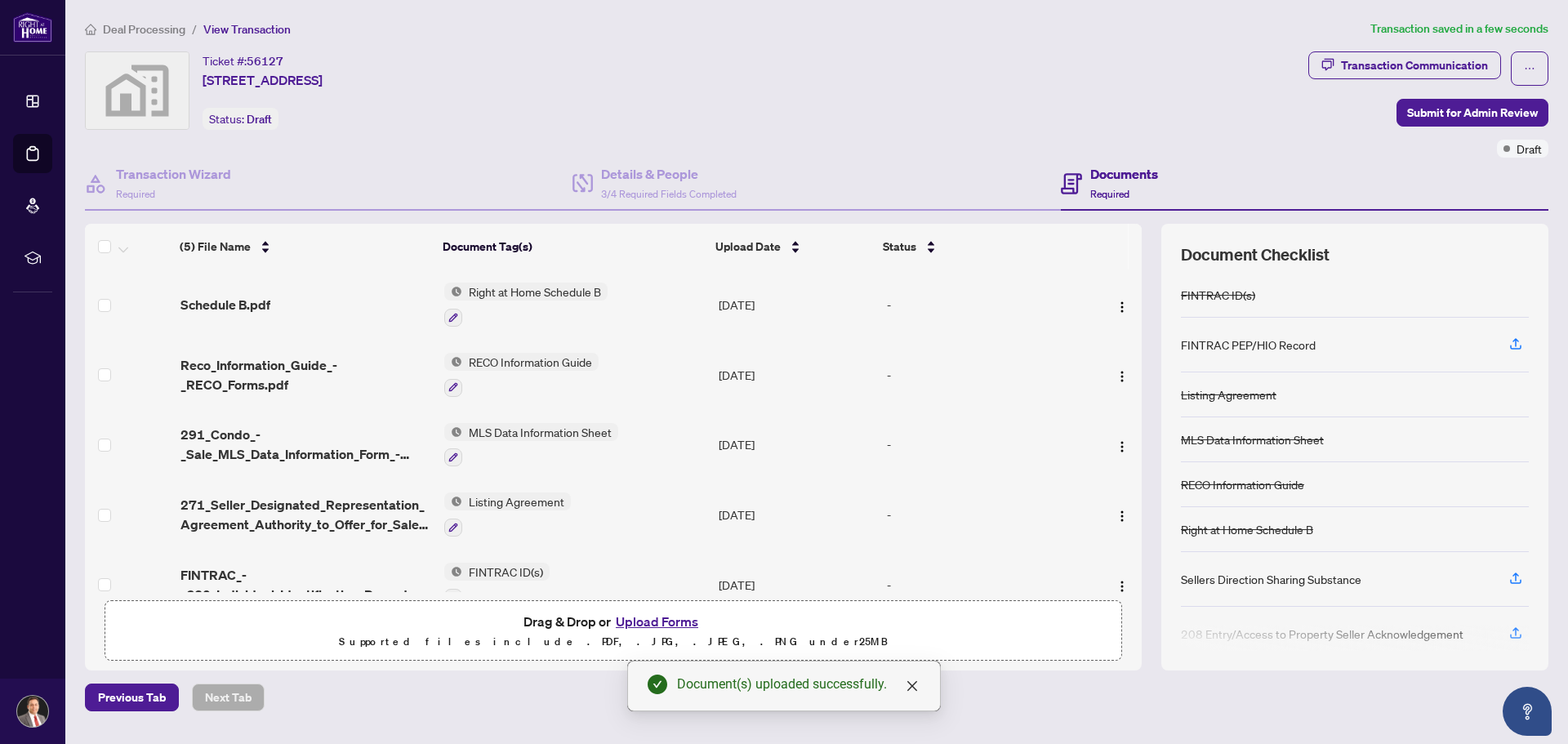
scroll to position [71, 0]
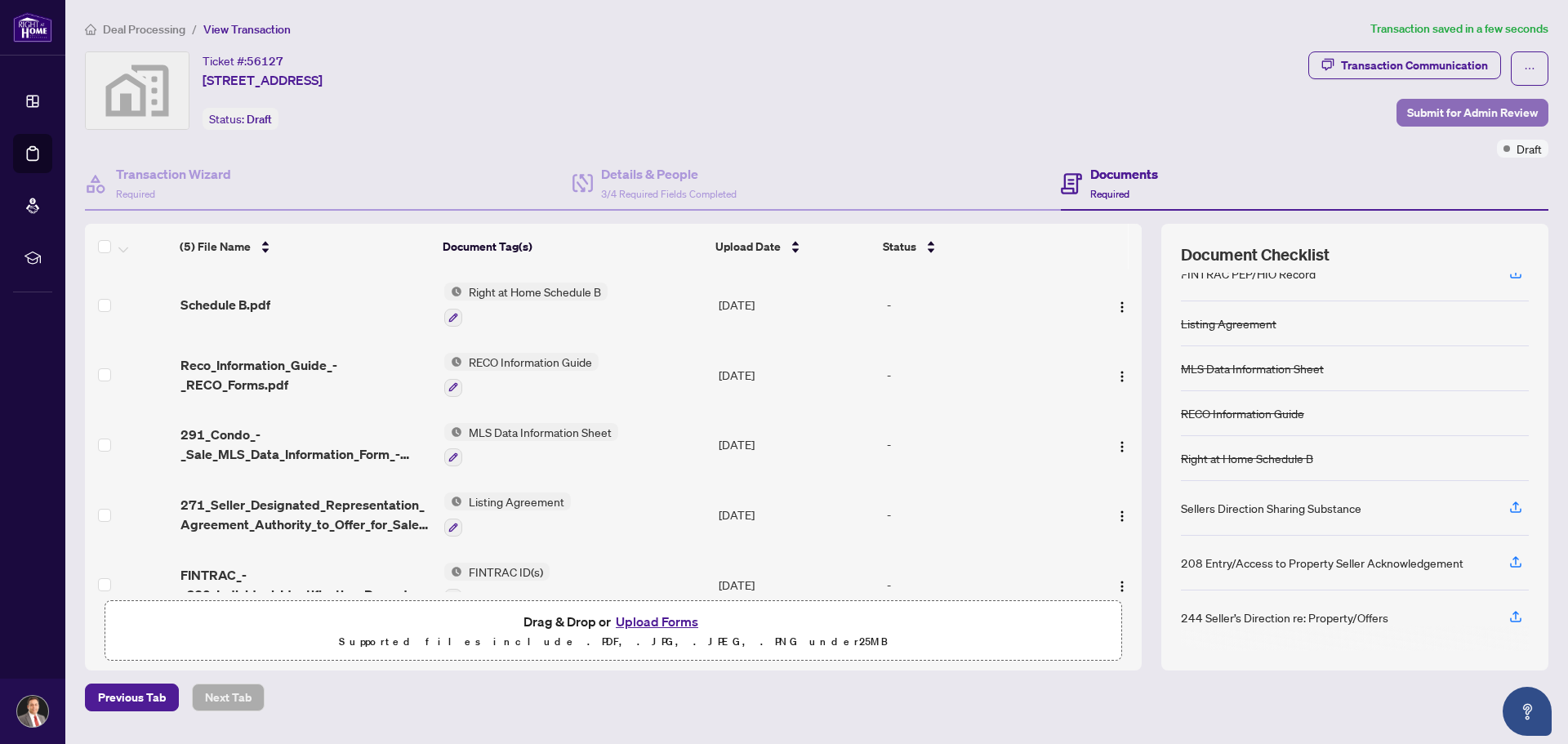
click at [1448, 112] on span "Submit for Admin Review" at bounding box center [1472, 112] width 131 height 26
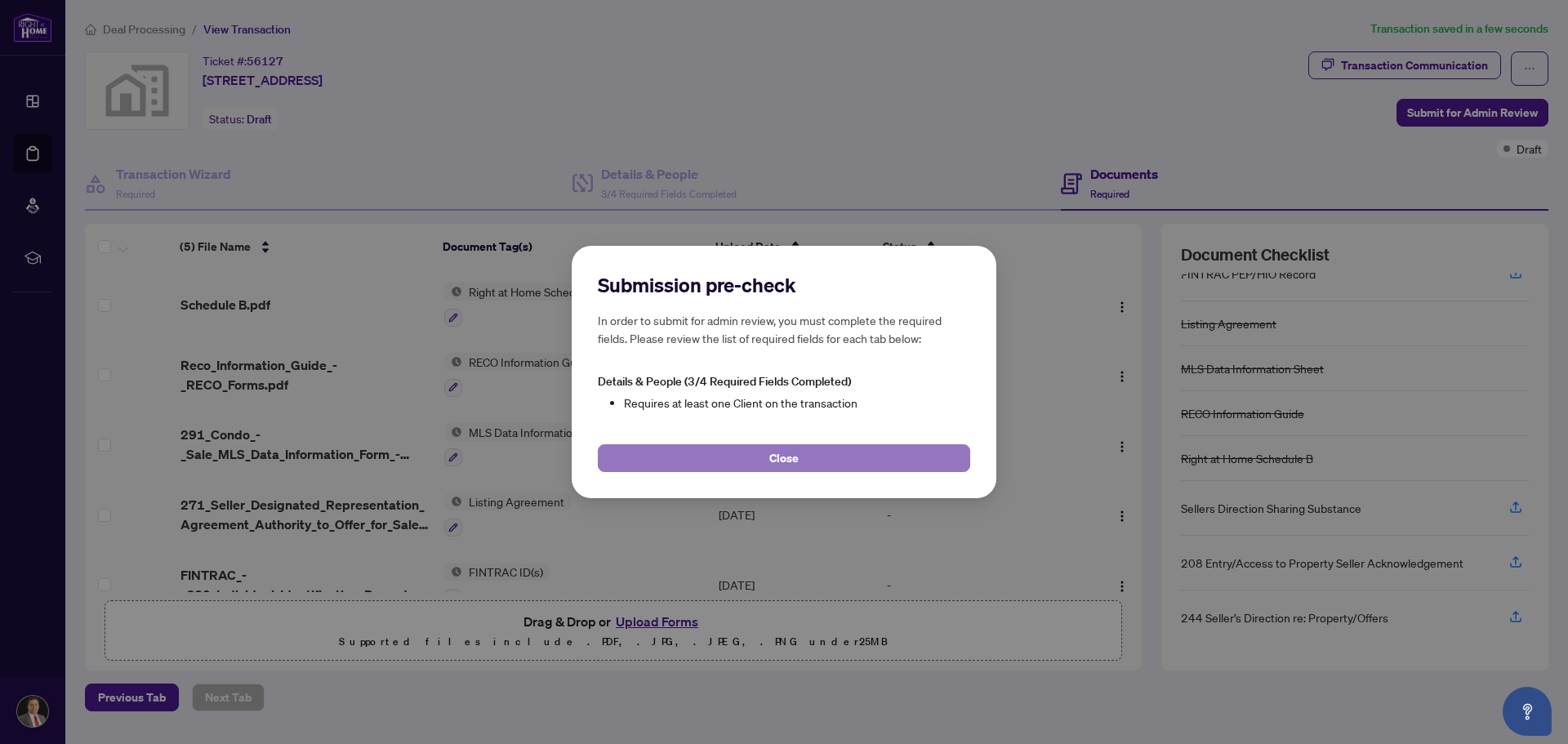
click at [792, 458] on span "Close" at bounding box center [783, 458] width 29 height 26
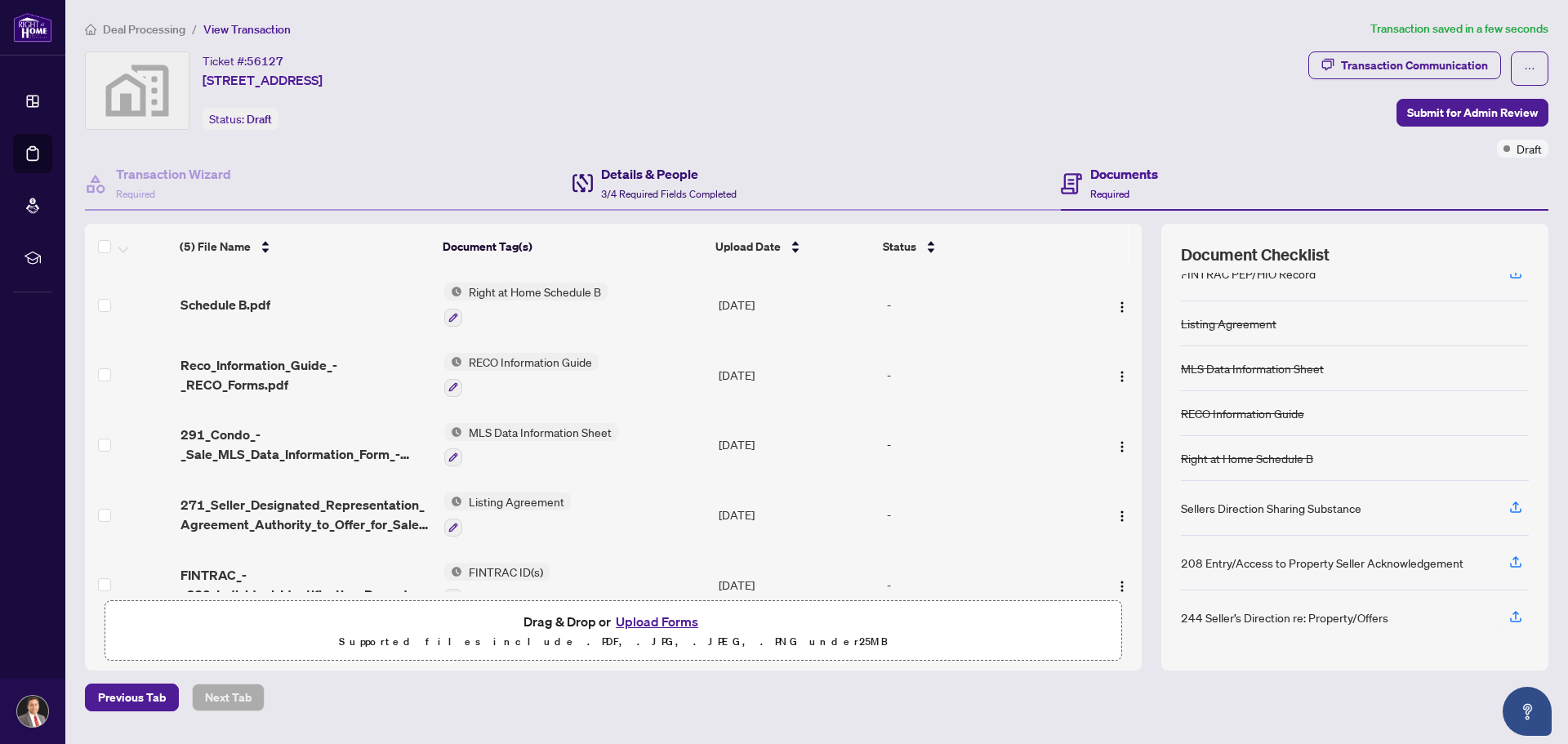
click at [654, 178] on h4 "Details & People" at bounding box center [668, 174] width 136 height 20
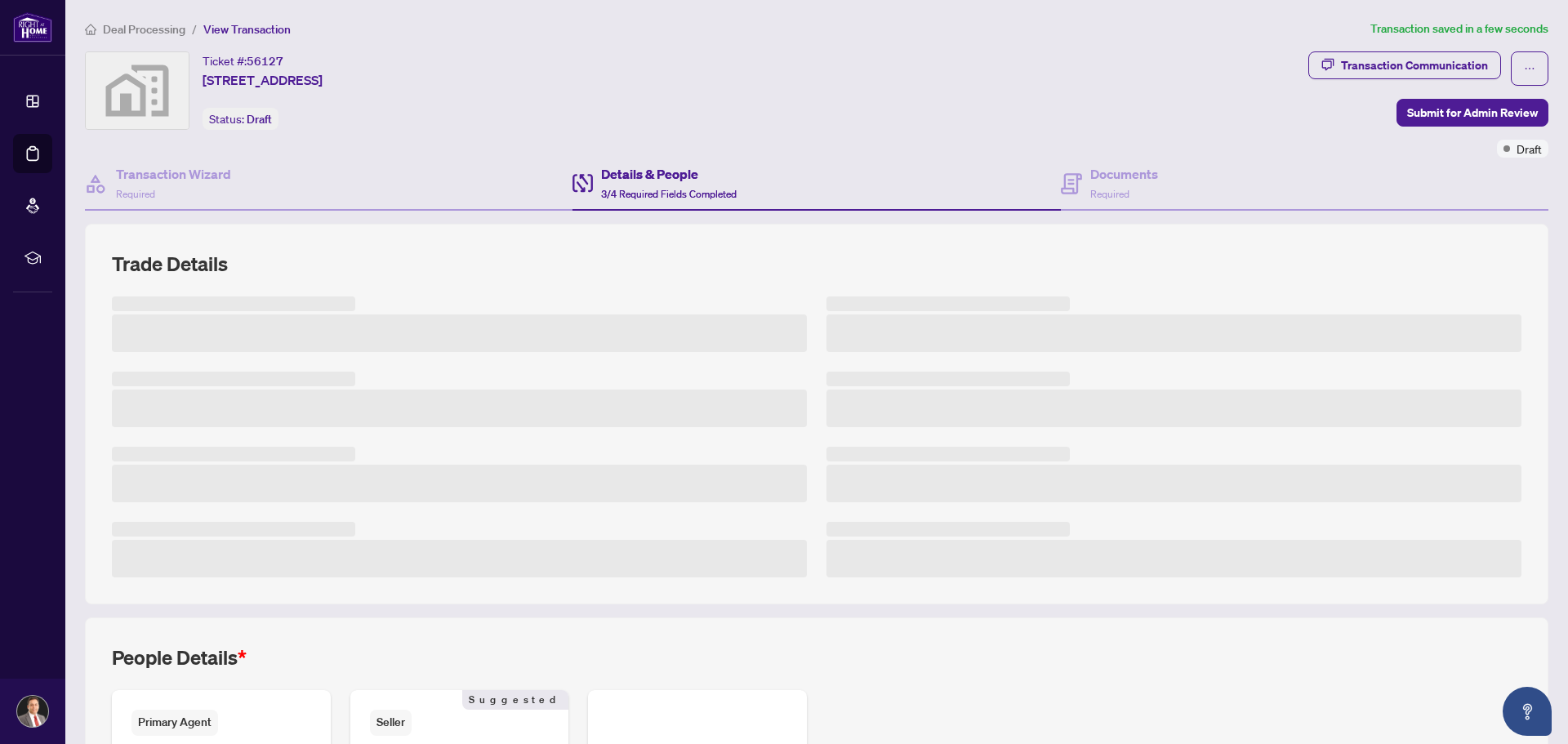
scroll to position [258, 0]
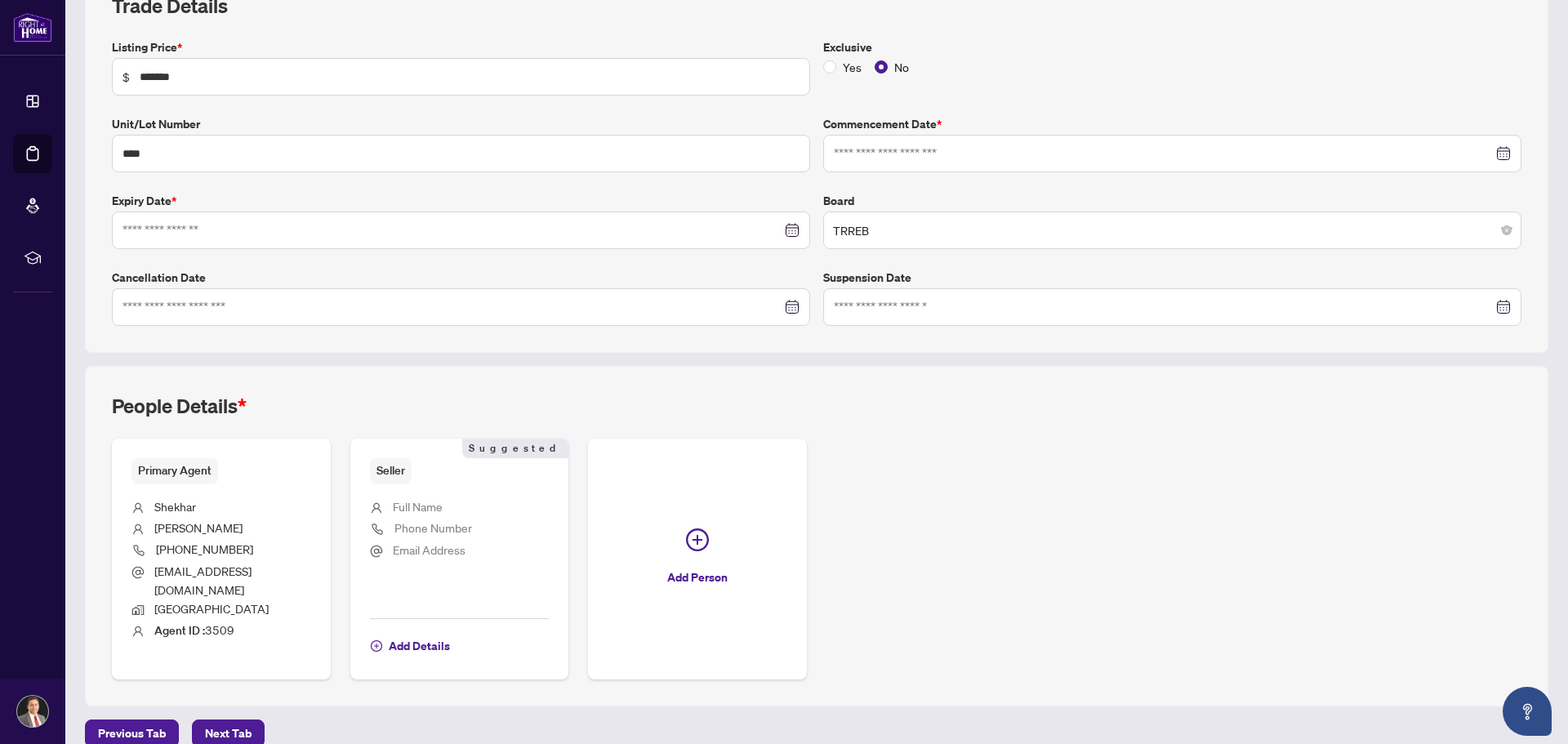
type input "**********"
click at [399, 632] on span "Add Details" at bounding box center [419, 645] width 62 height 26
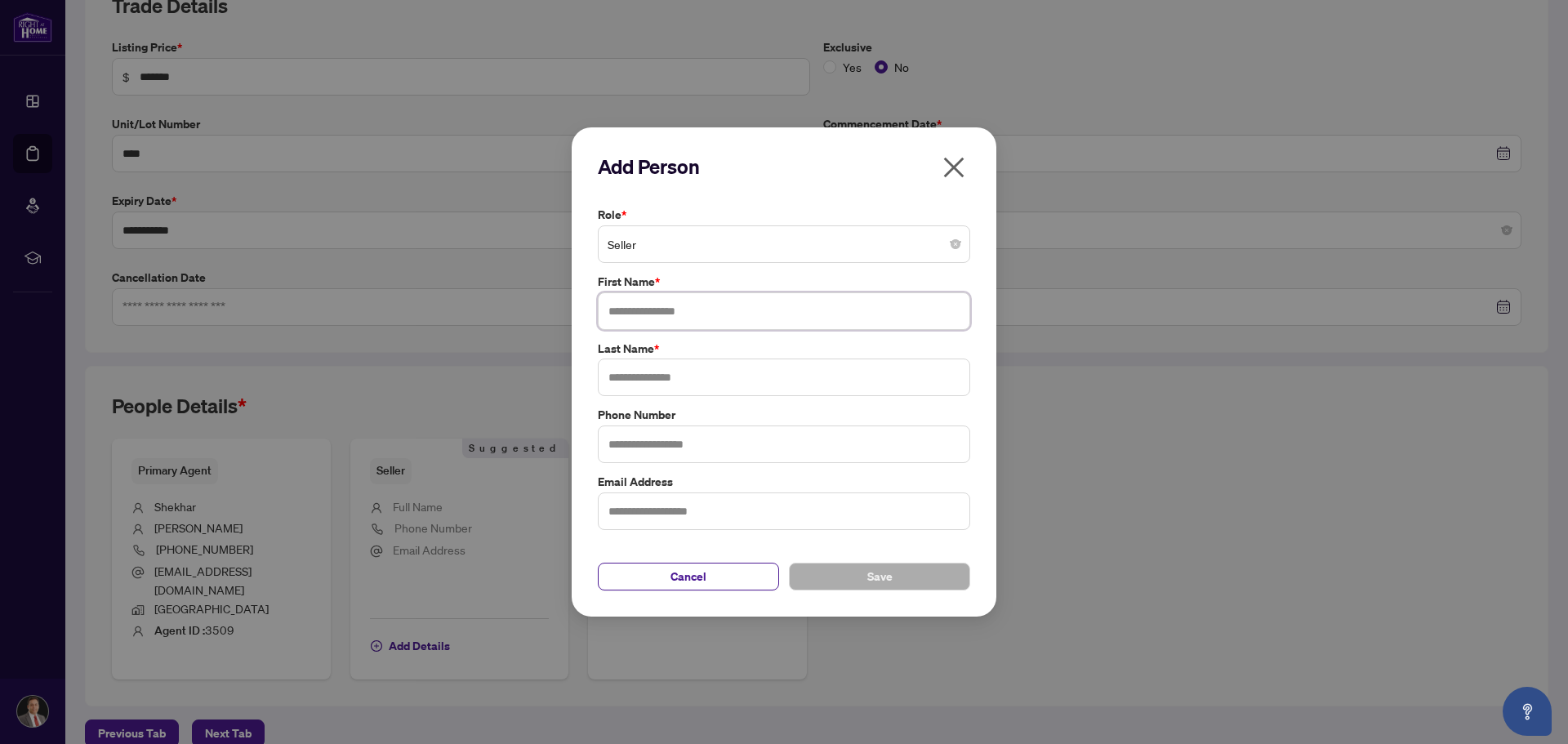
click at [653, 310] on input "text" at bounding box center [783, 310] width 372 height 37
type input "******"
click at [677, 379] on input "text" at bounding box center [783, 377] width 372 height 37
type input "******"
click at [871, 578] on span "Save" at bounding box center [880, 576] width 25 height 26
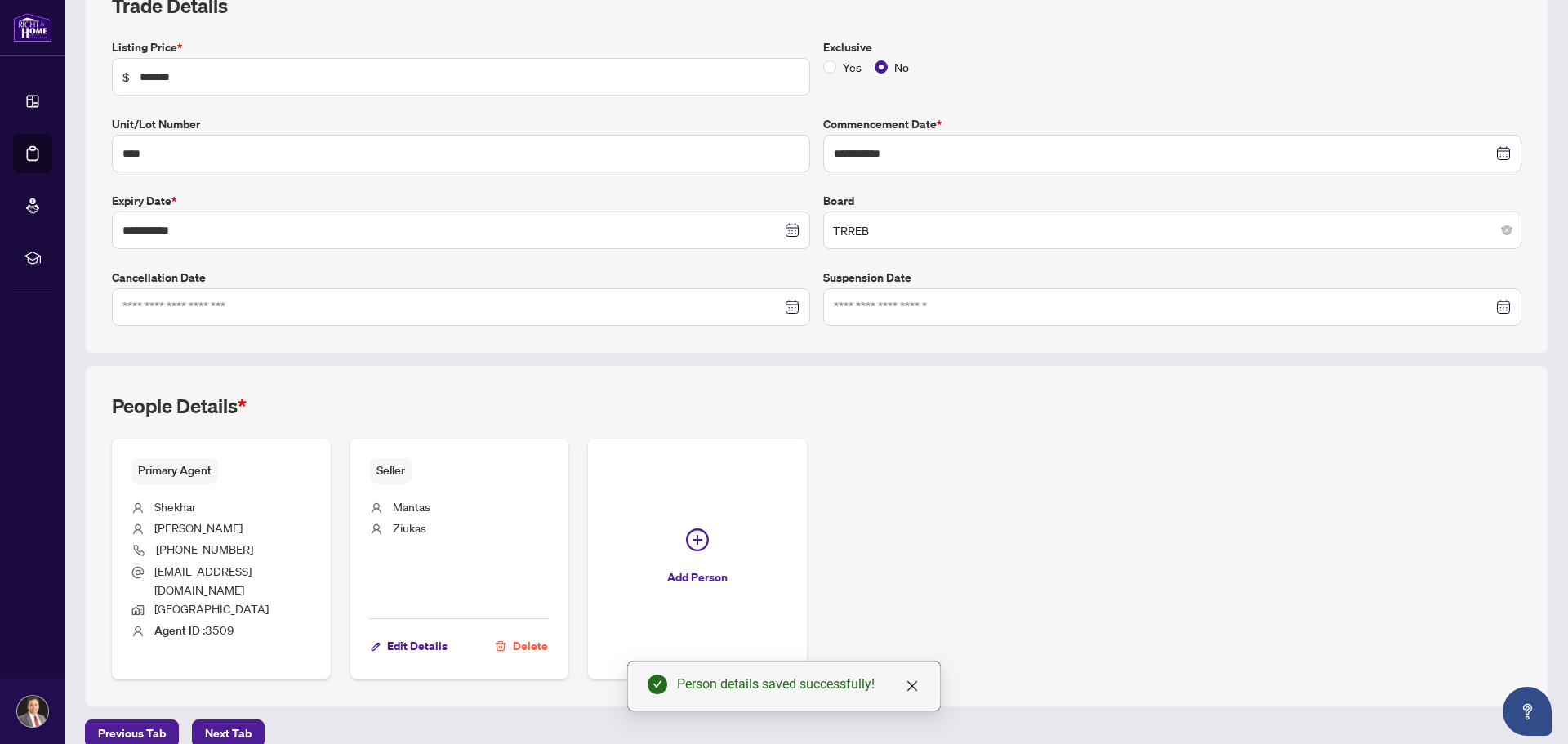
scroll to position [0, 0]
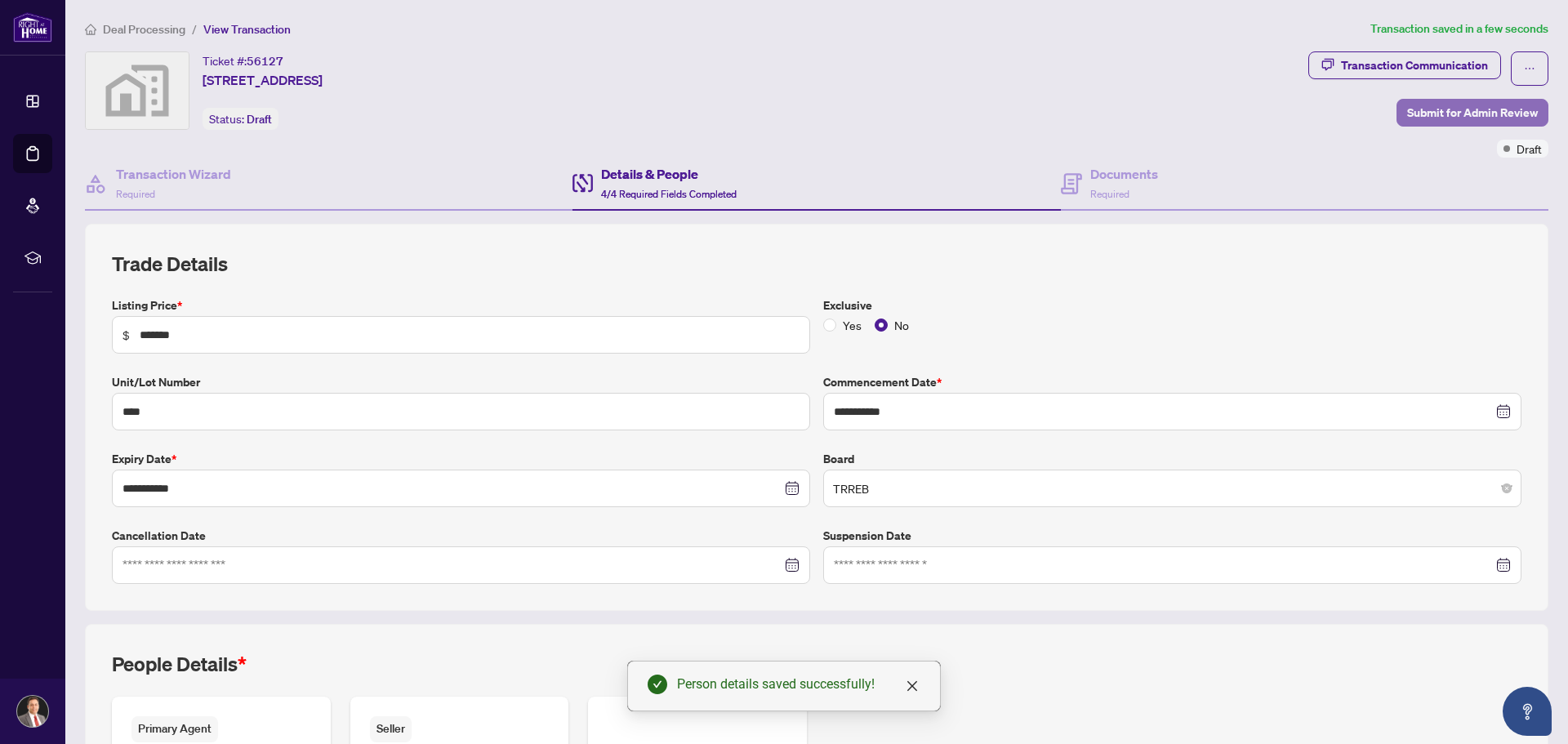
click at [1433, 114] on span "Submit for Admin Review" at bounding box center [1472, 112] width 131 height 26
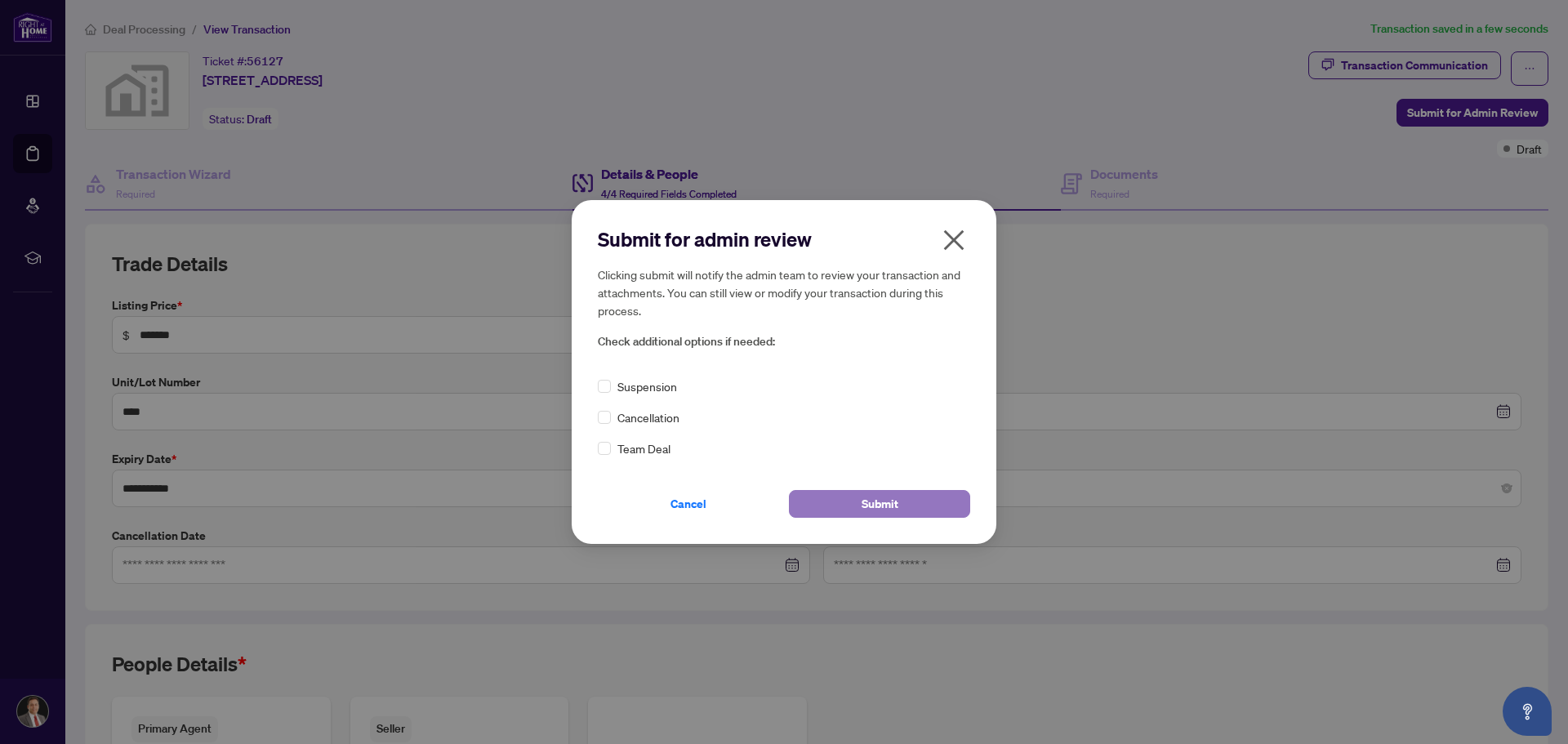
click at [879, 503] on span "Submit" at bounding box center [880, 503] width 37 height 26
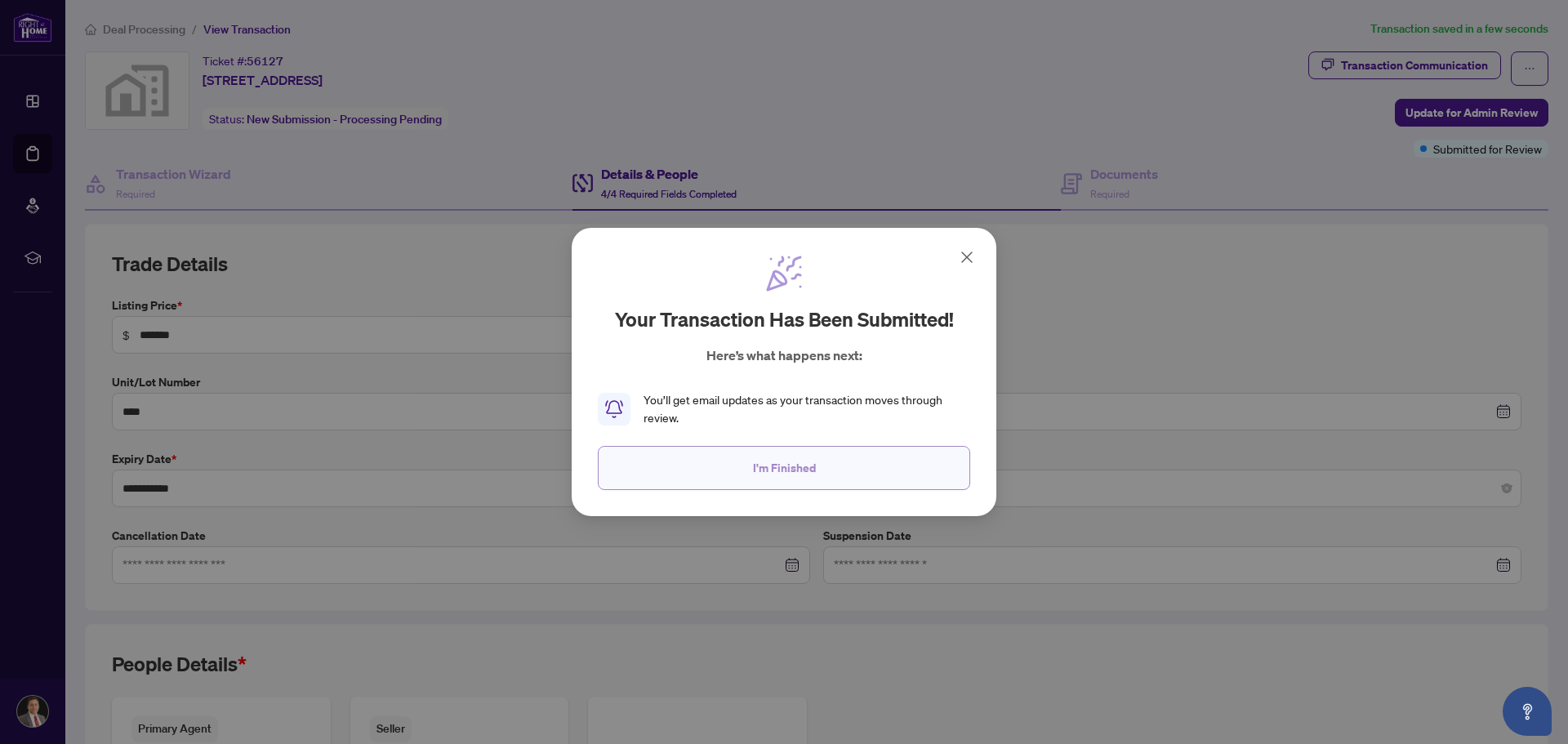
click at [811, 470] on span "I'm Finished" at bounding box center [785, 468] width 63 height 26
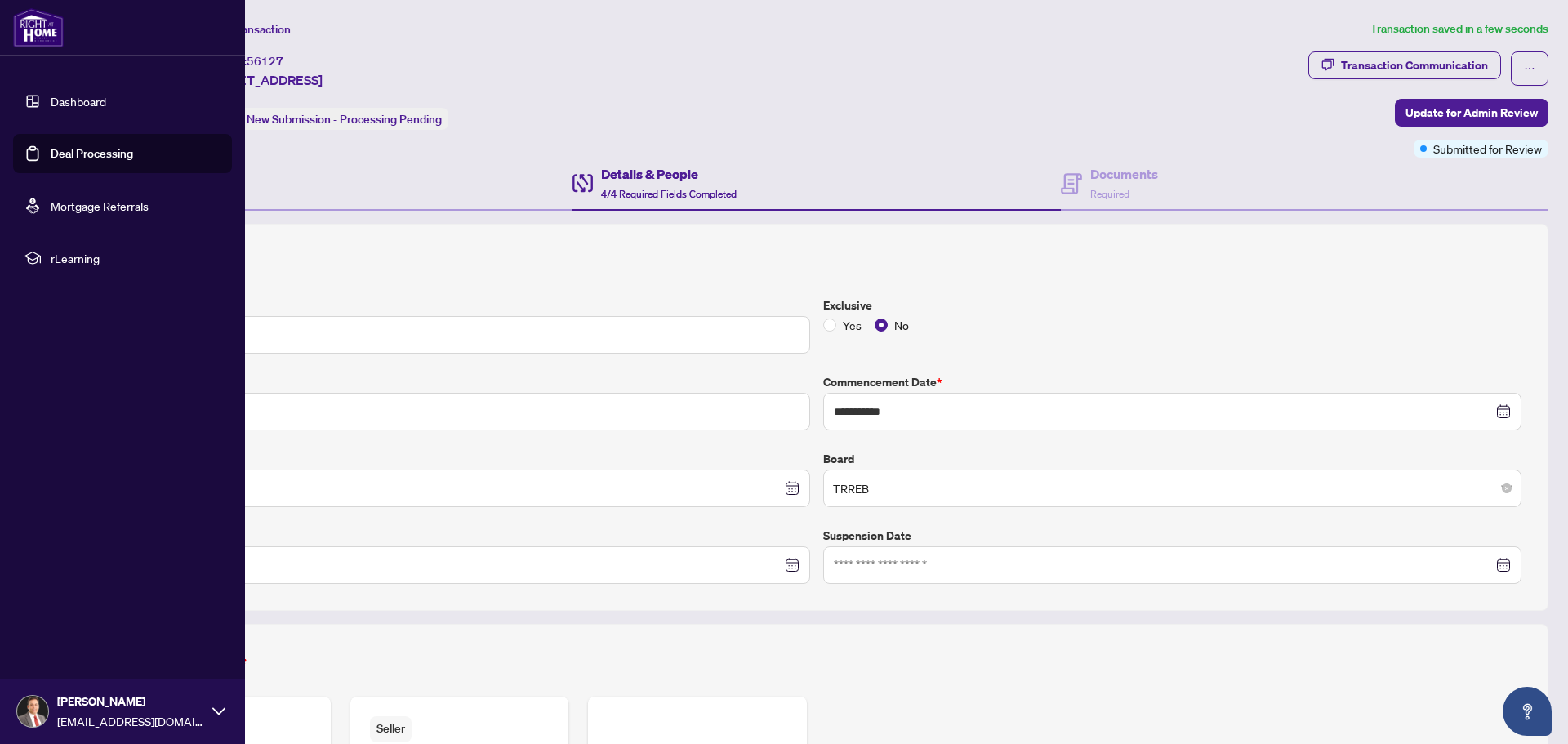
click at [72, 153] on link "Deal Processing" at bounding box center [92, 154] width 82 height 15
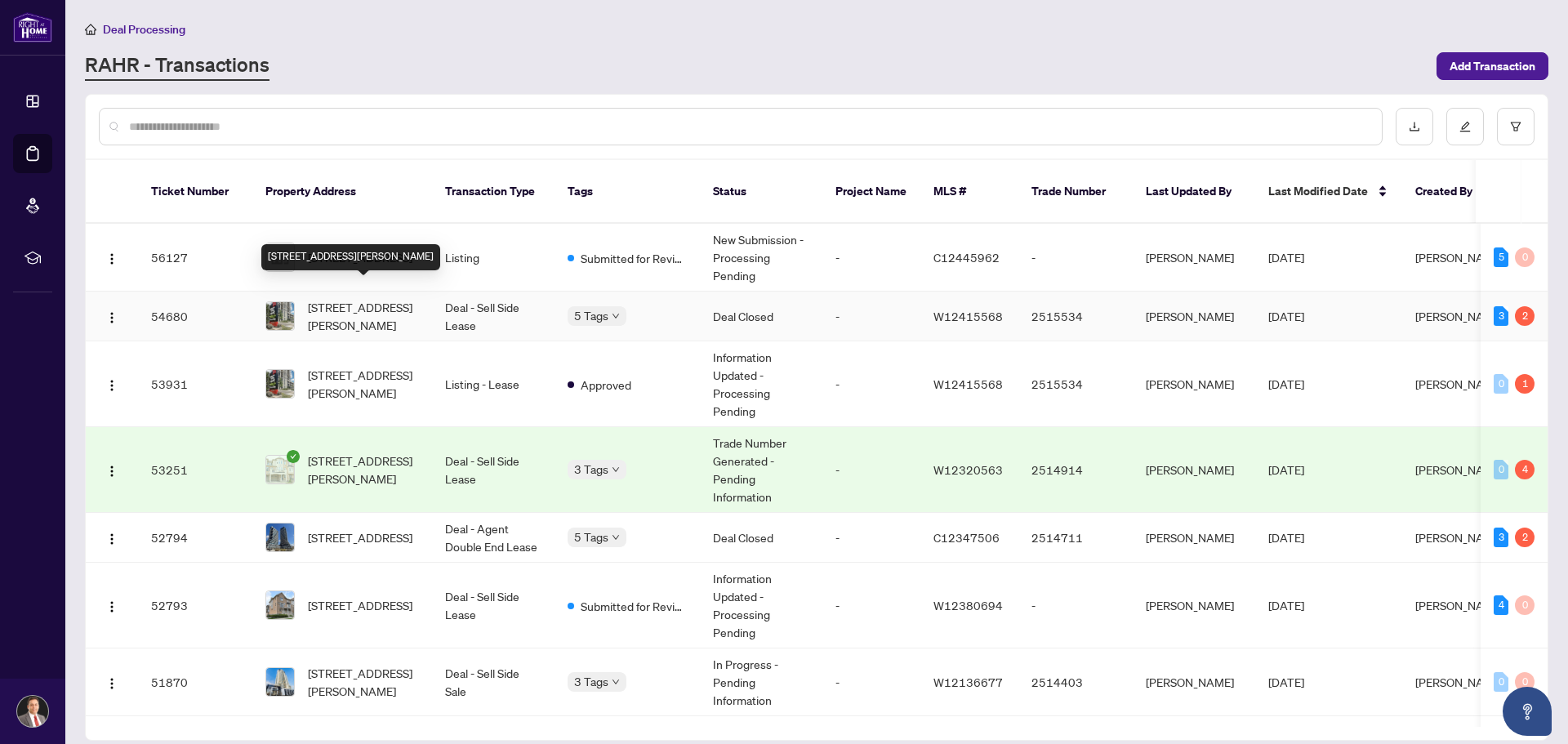
click at [369, 298] on span "[STREET_ADDRESS][PERSON_NAME]" at bounding box center [363, 315] width 111 height 36
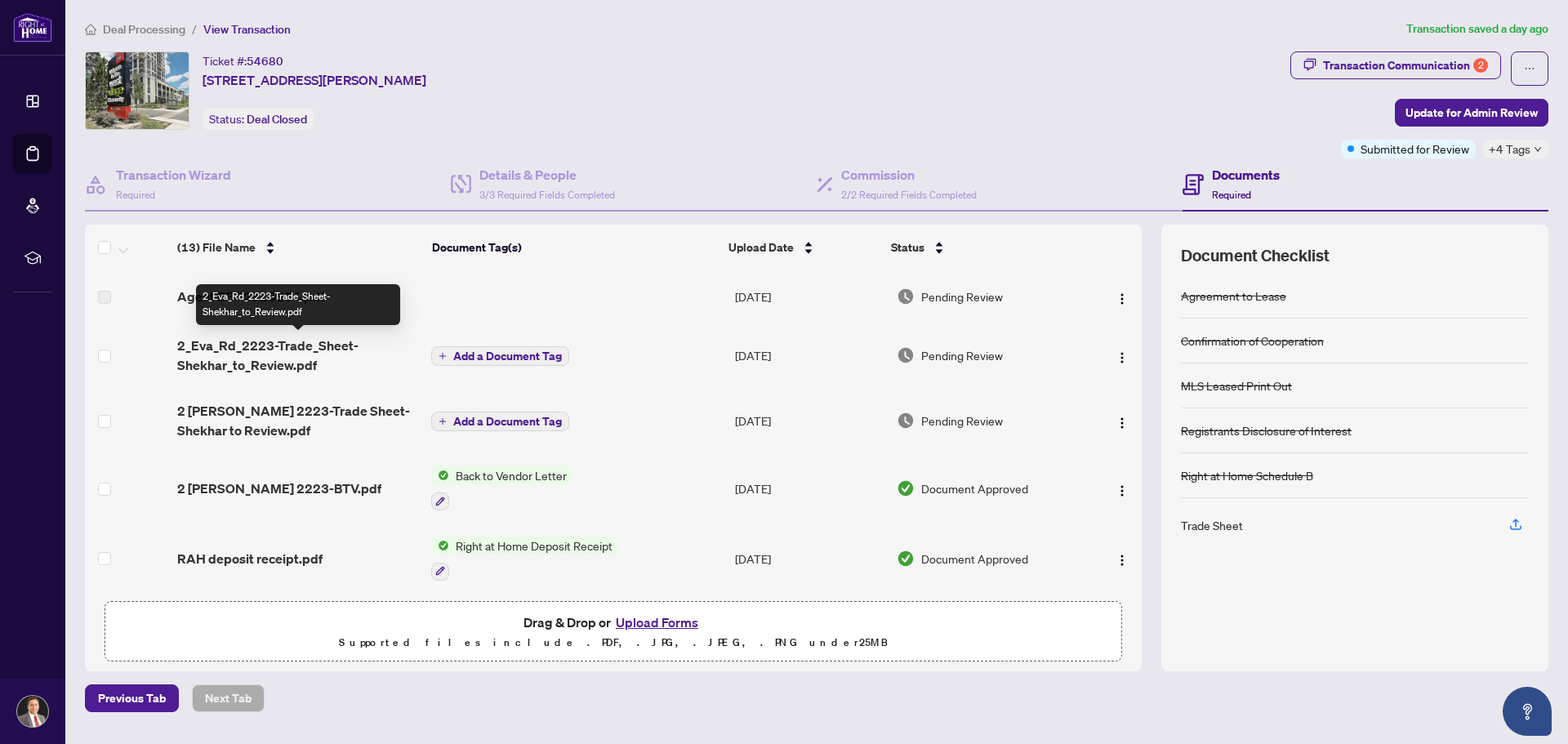
click at [260, 359] on span "2_Eva_Rd_2223-Trade_Sheet-Shekhar_to_Review.pdf" at bounding box center [297, 355] width 241 height 39
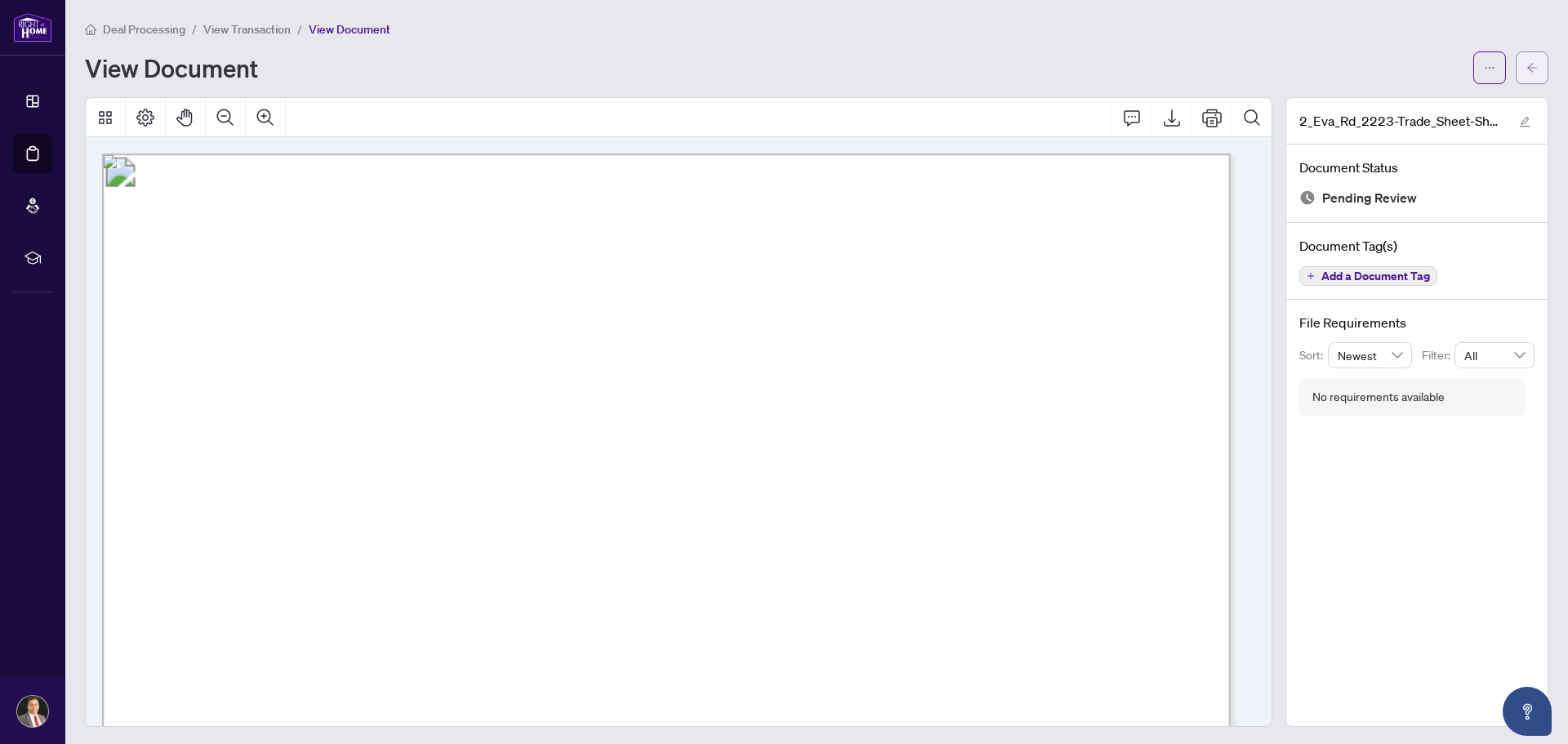
click at [1527, 68] on icon "arrow-left" at bounding box center [1532, 67] width 10 height 9
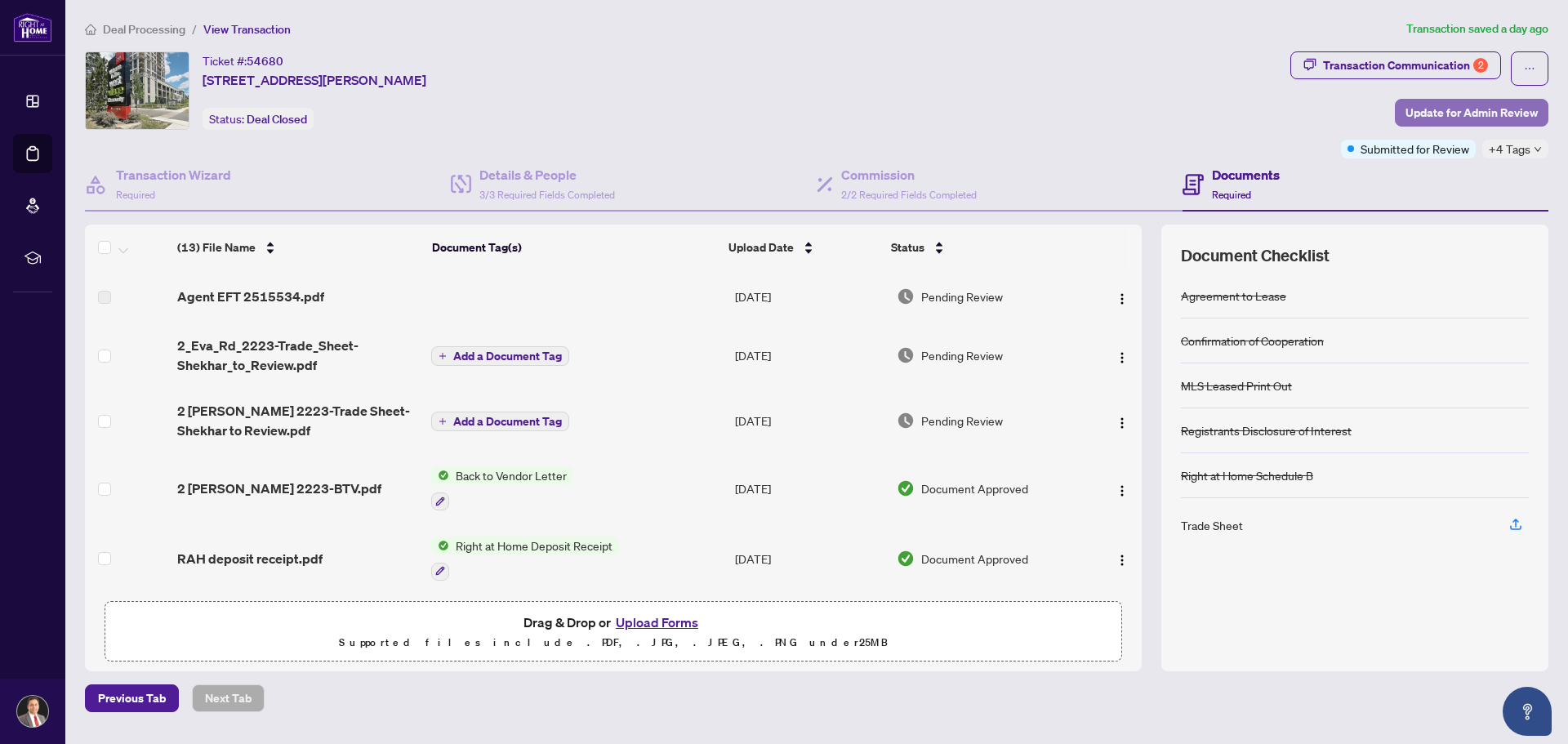
click at [1460, 110] on span "Update for Admin Review" at bounding box center [1471, 112] width 132 height 26
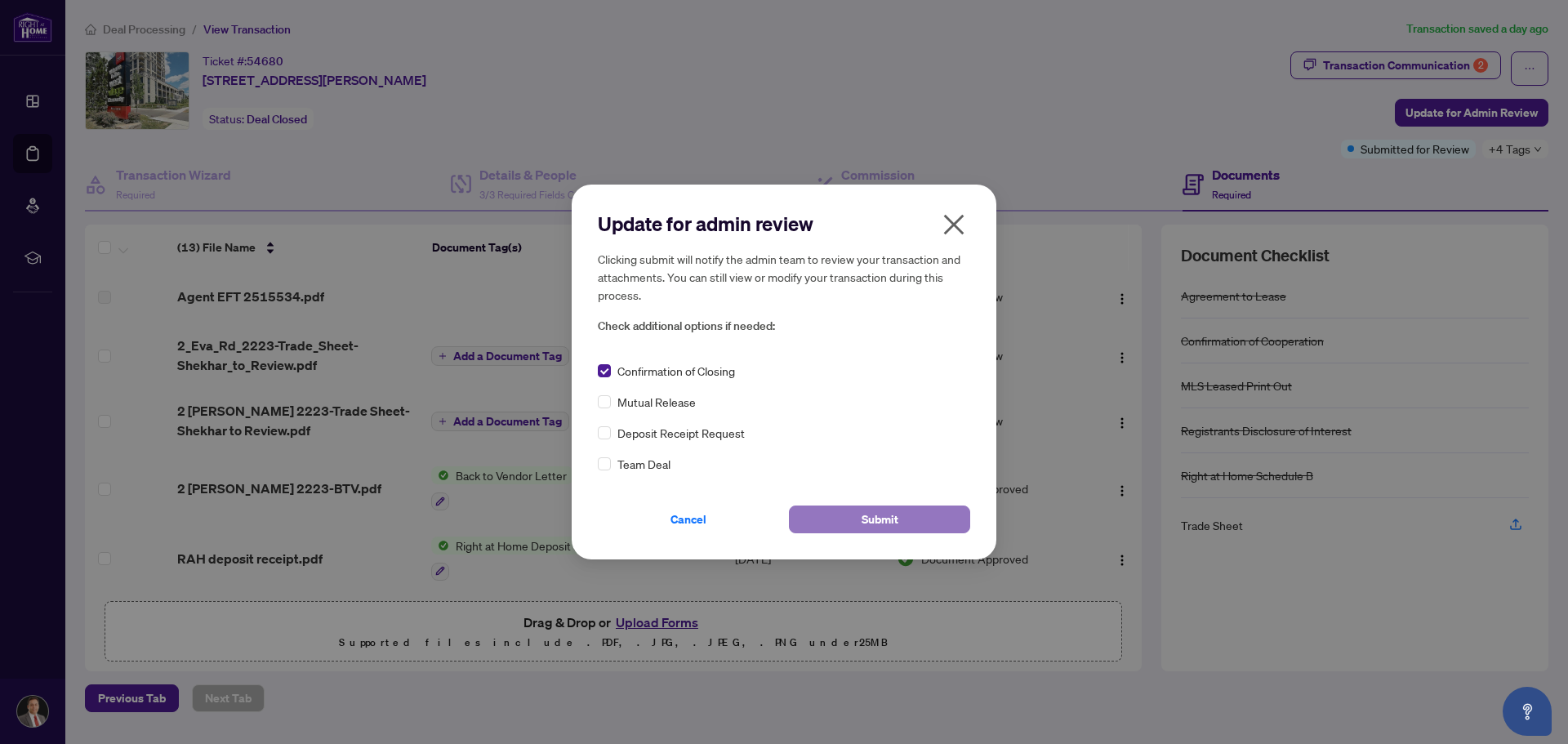
click at [872, 516] on span "Submit" at bounding box center [880, 518] width 37 height 26
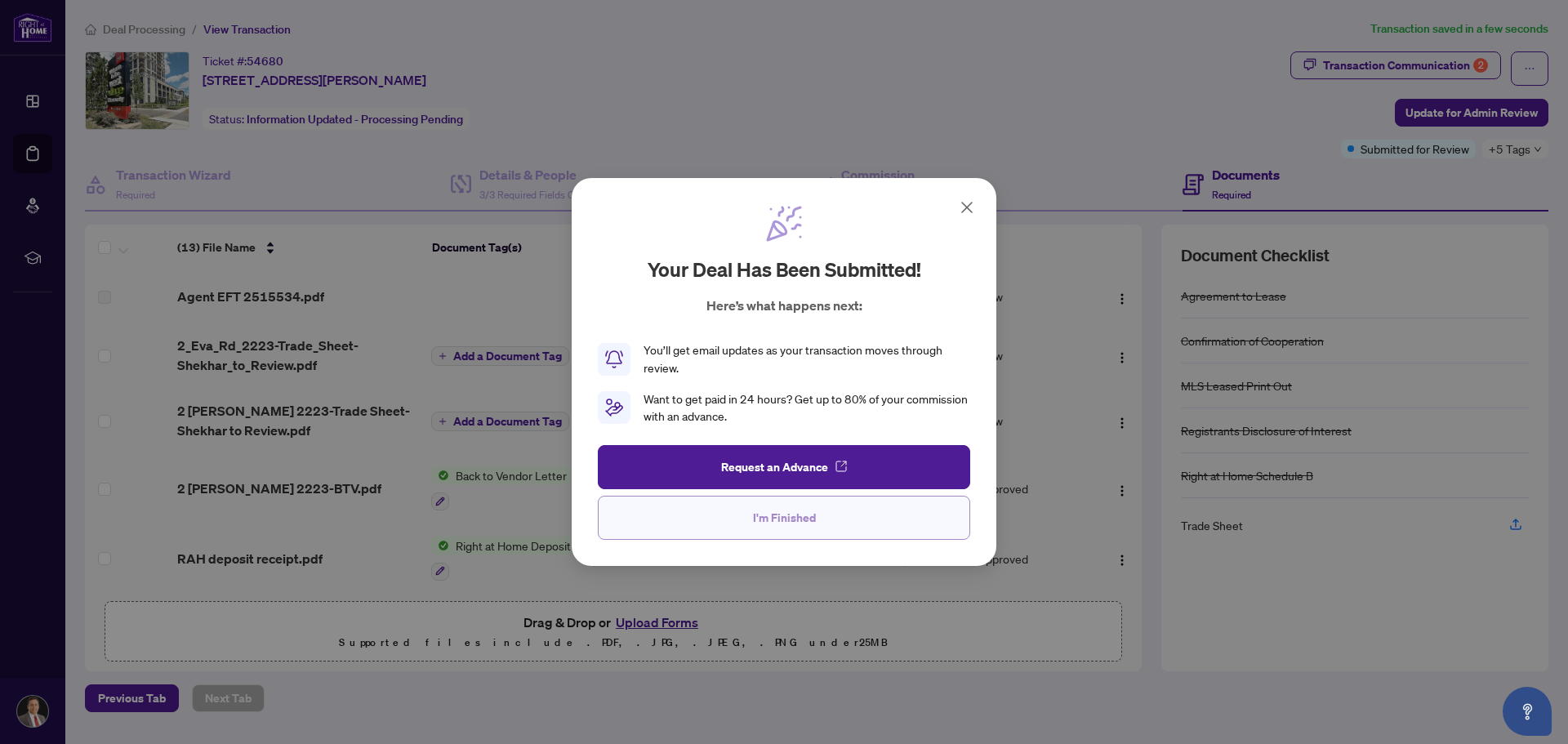
click at [796, 518] on span "I'm Finished" at bounding box center [785, 517] width 63 height 26
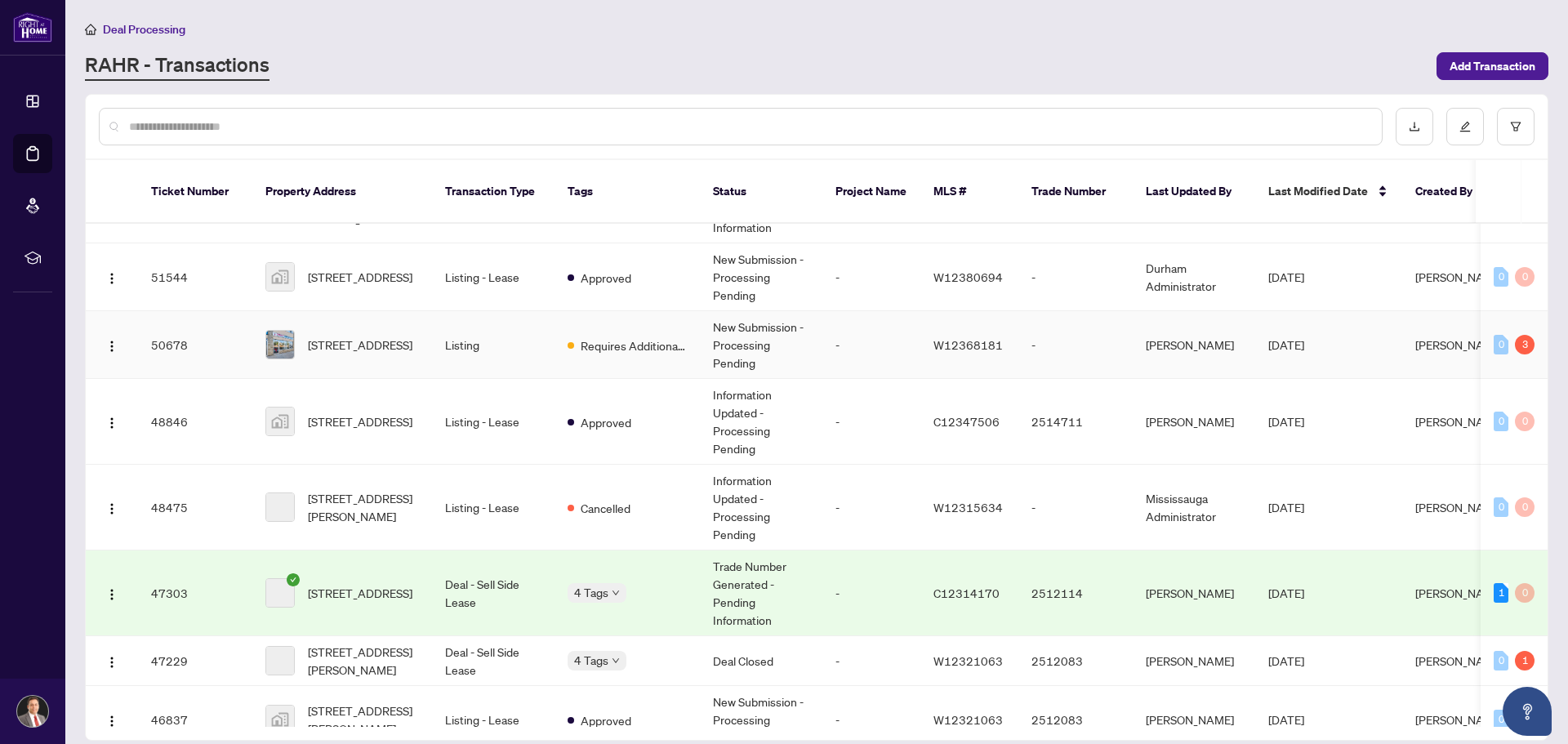
scroll to position [572, 0]
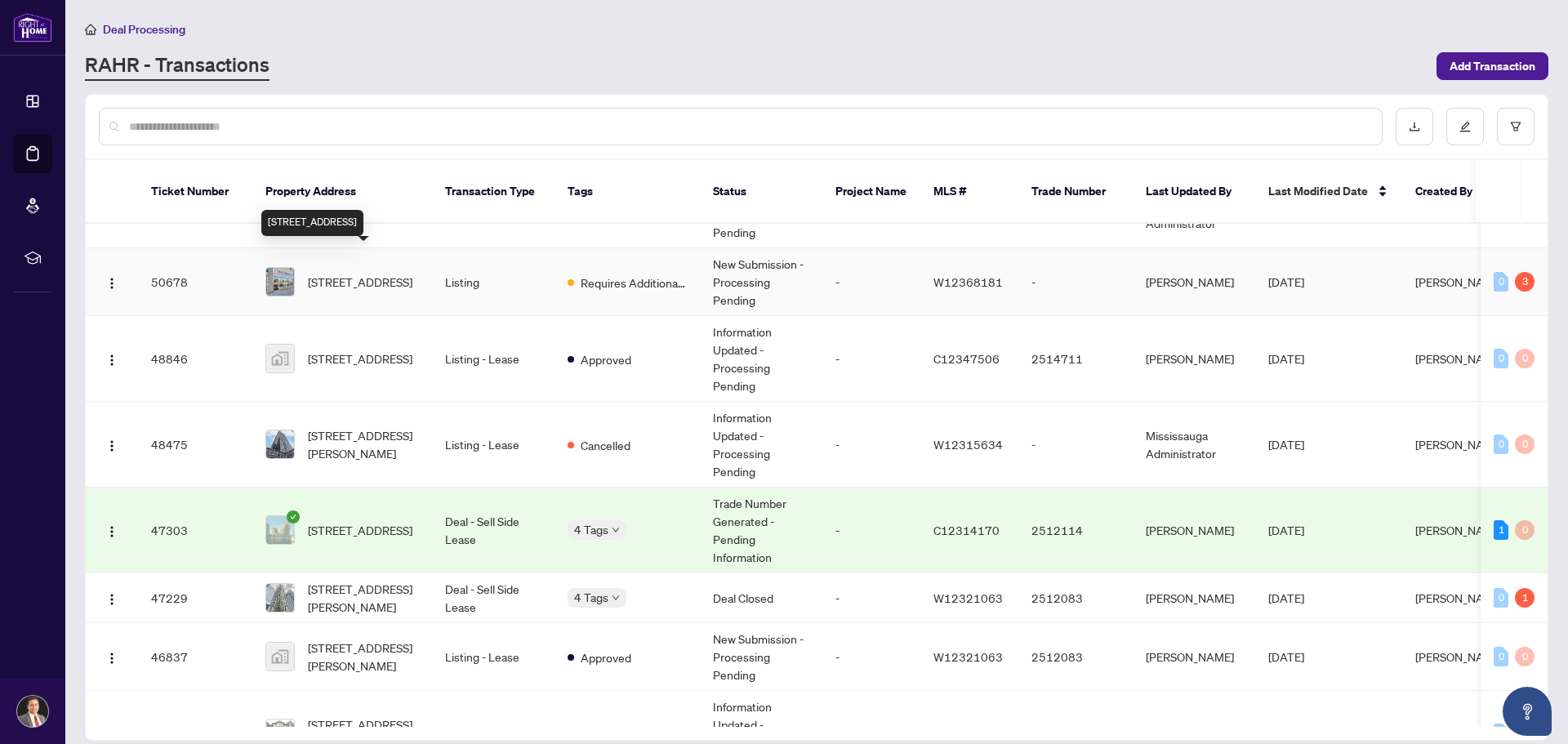
click at [373, 273] on span "[STREET_ADDRESS]" at bounding box center [360, 282] width 105 height 18
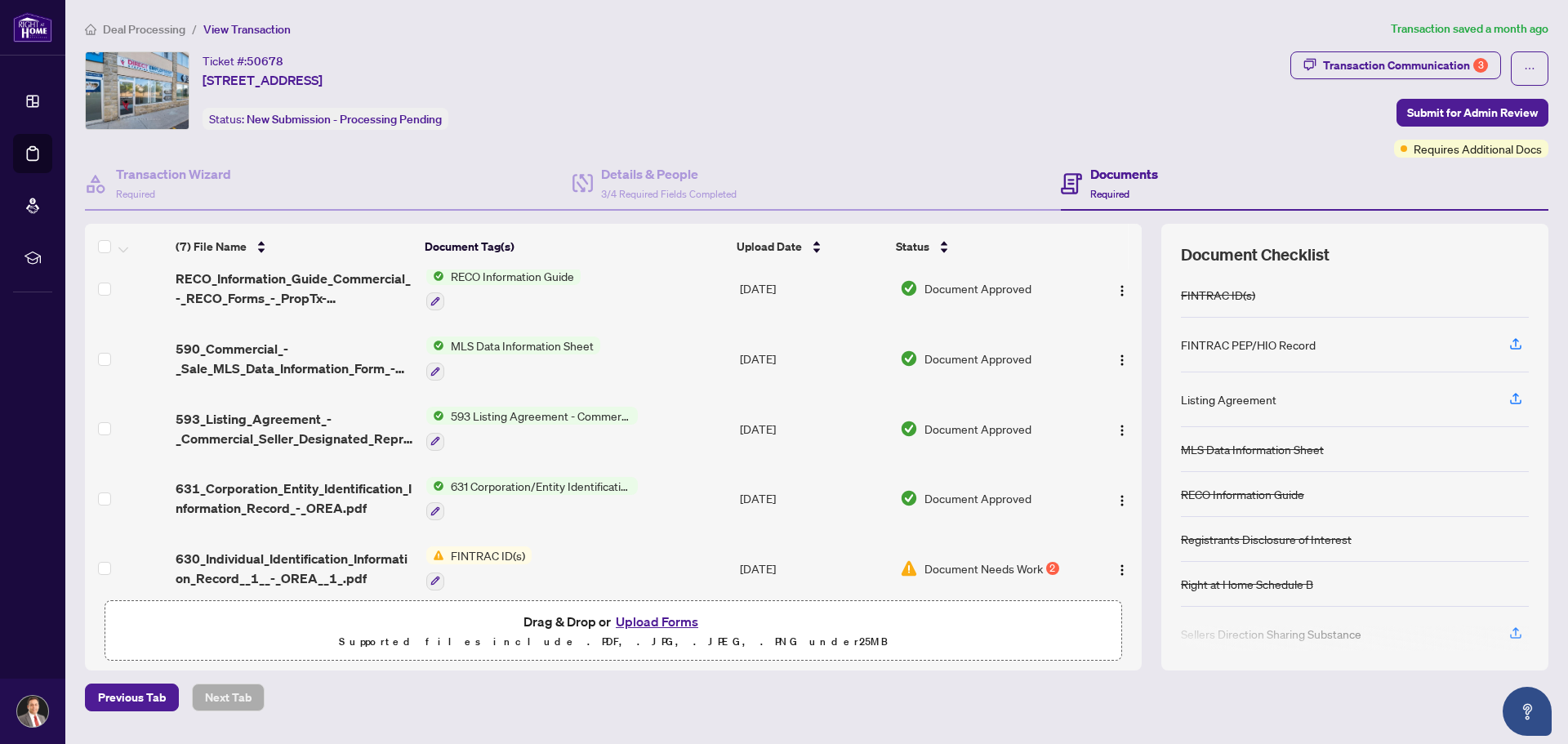
scroll to position [165, 0]
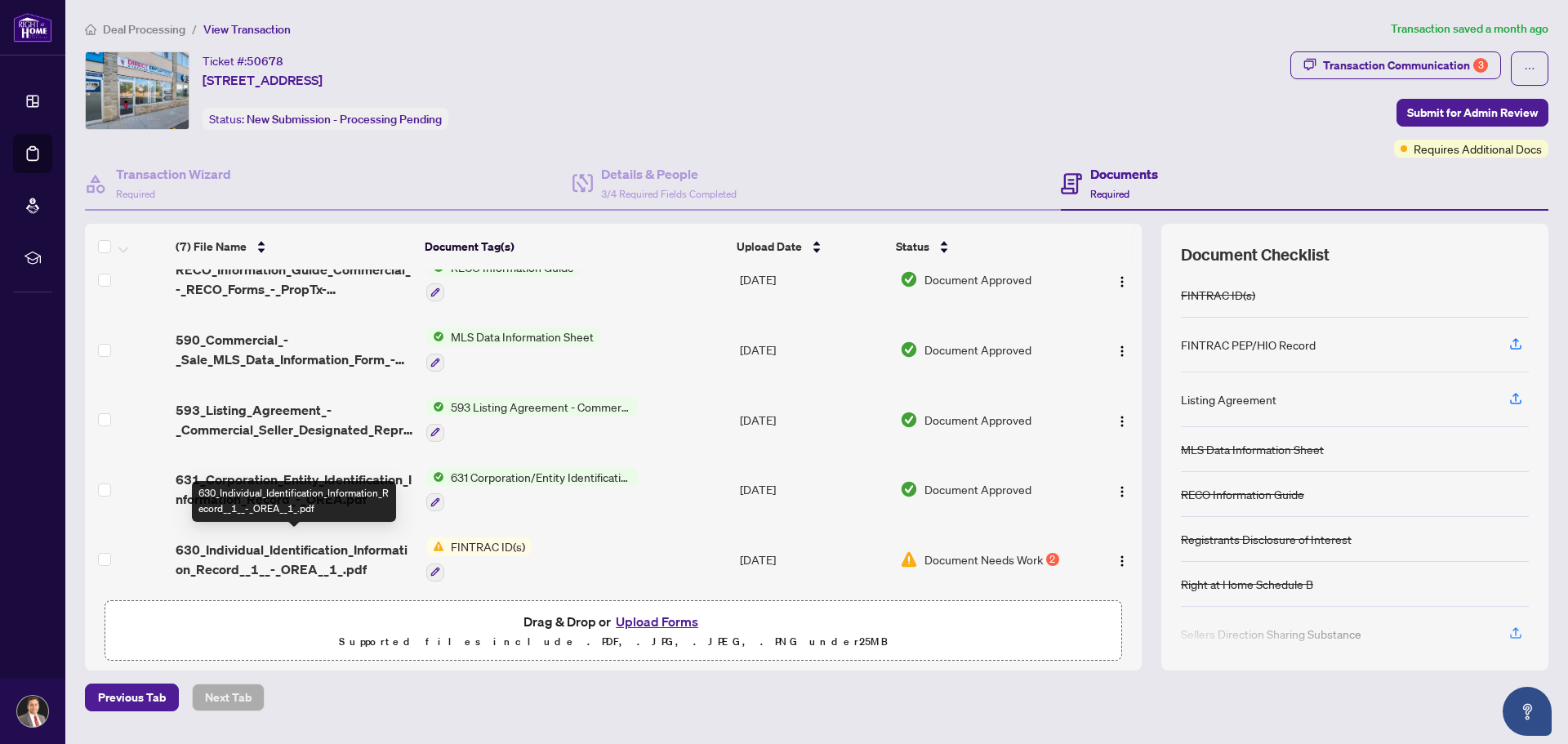
click at [347, 541] on span "630_Individual_Identification_Information_Record__1__-_OREA__1_.pdf" at bounding box center [295, 559] width 238 height 39
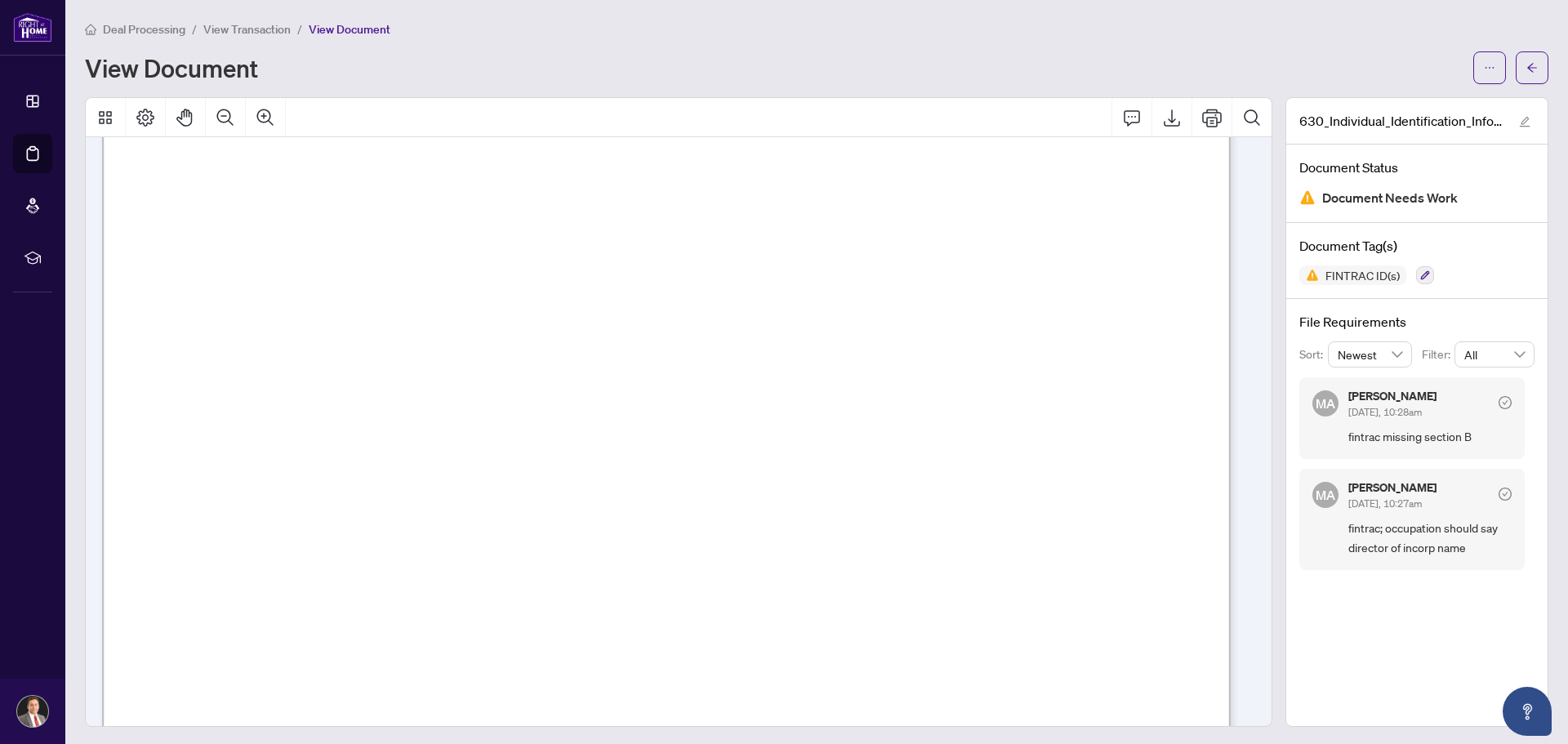
scroll to position [4900, 0]
click at [1421, 273] on icon "button" at bounding box center [1425, 275] width 9 height 9
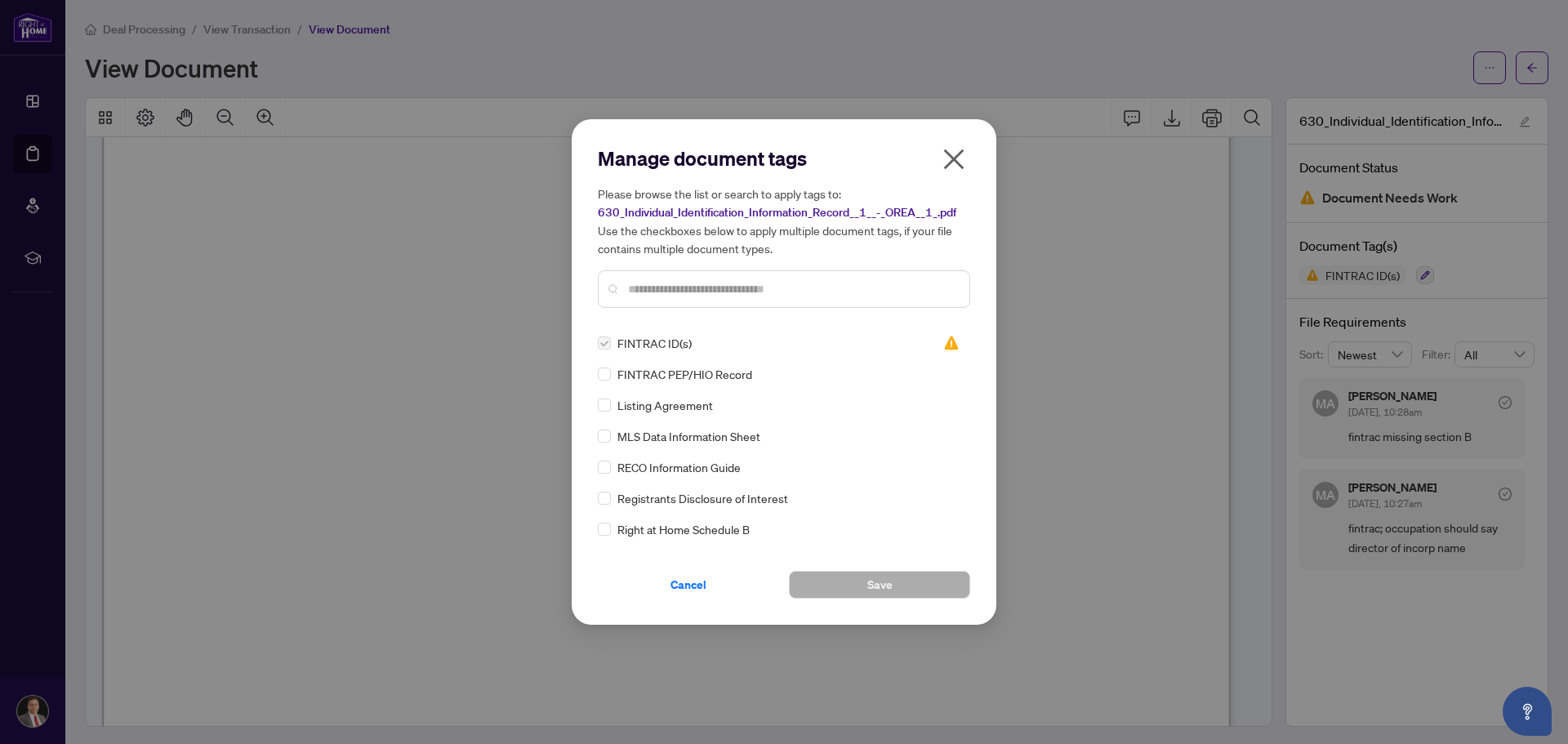
click at [956, 159] on icon "close" at bounding box center [953, 159] width 26 height 26
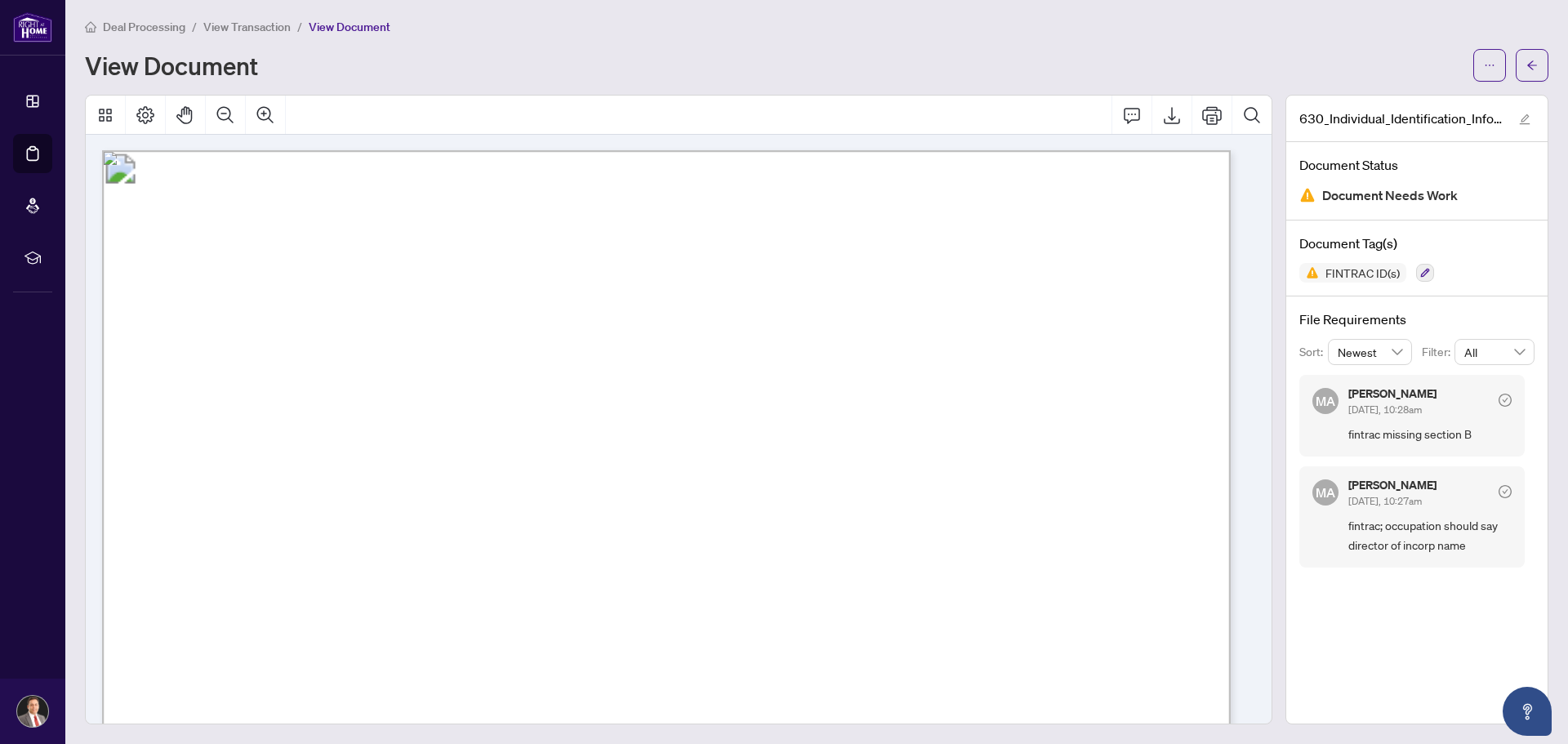
scroll to position [0, 0]
click at [1251, 44] on div "Deal Processing / View Transaction / View Document View Document" at bounding box center [816, 50] width 1463 height 65
click at [1526, 62] on icon "arrow-left" at bounding box center [1532, 66] width 12 height 12
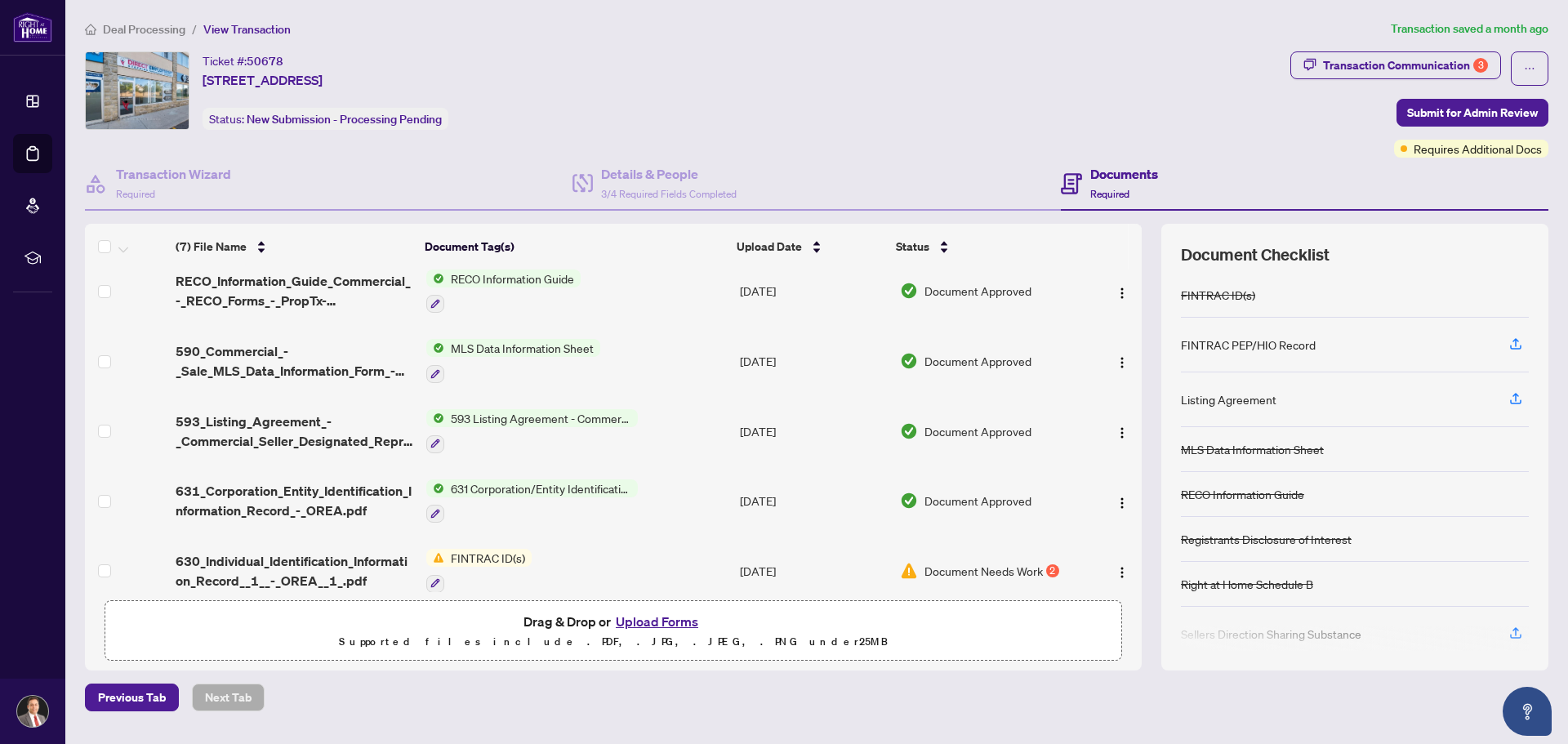
scroll to position [165, 0]
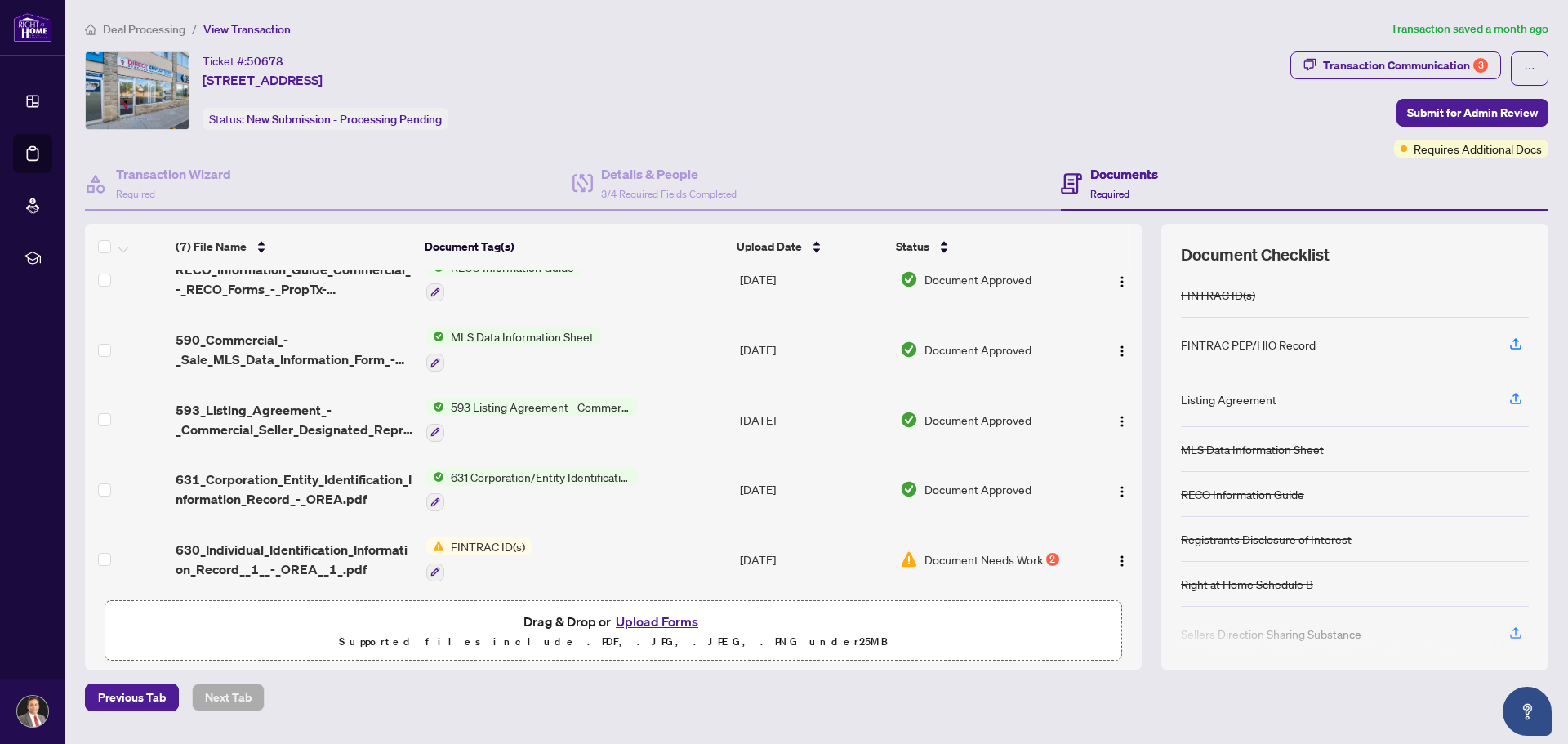
click at [448, 538] on span "FINTRAC ID(s)" at bounding box center [488, 547] width 87 height 18
click at [459, 618] on span "FINTRAC ID(s)" at bounding box center [447, 619] width 87 height 18
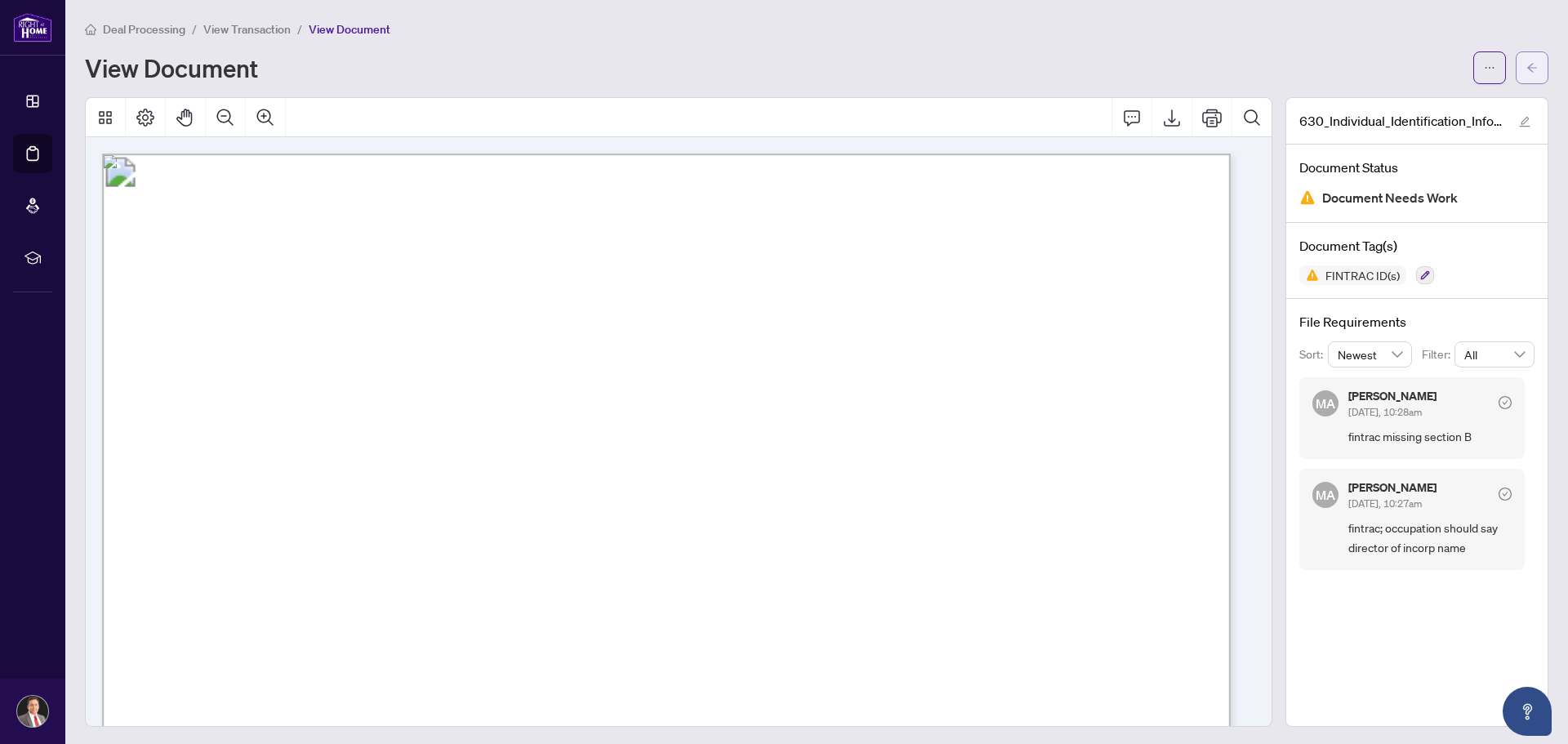
click at [1526, 70] on icon "arrow-left" at bounding box center [1532, 68] width 12 height 12
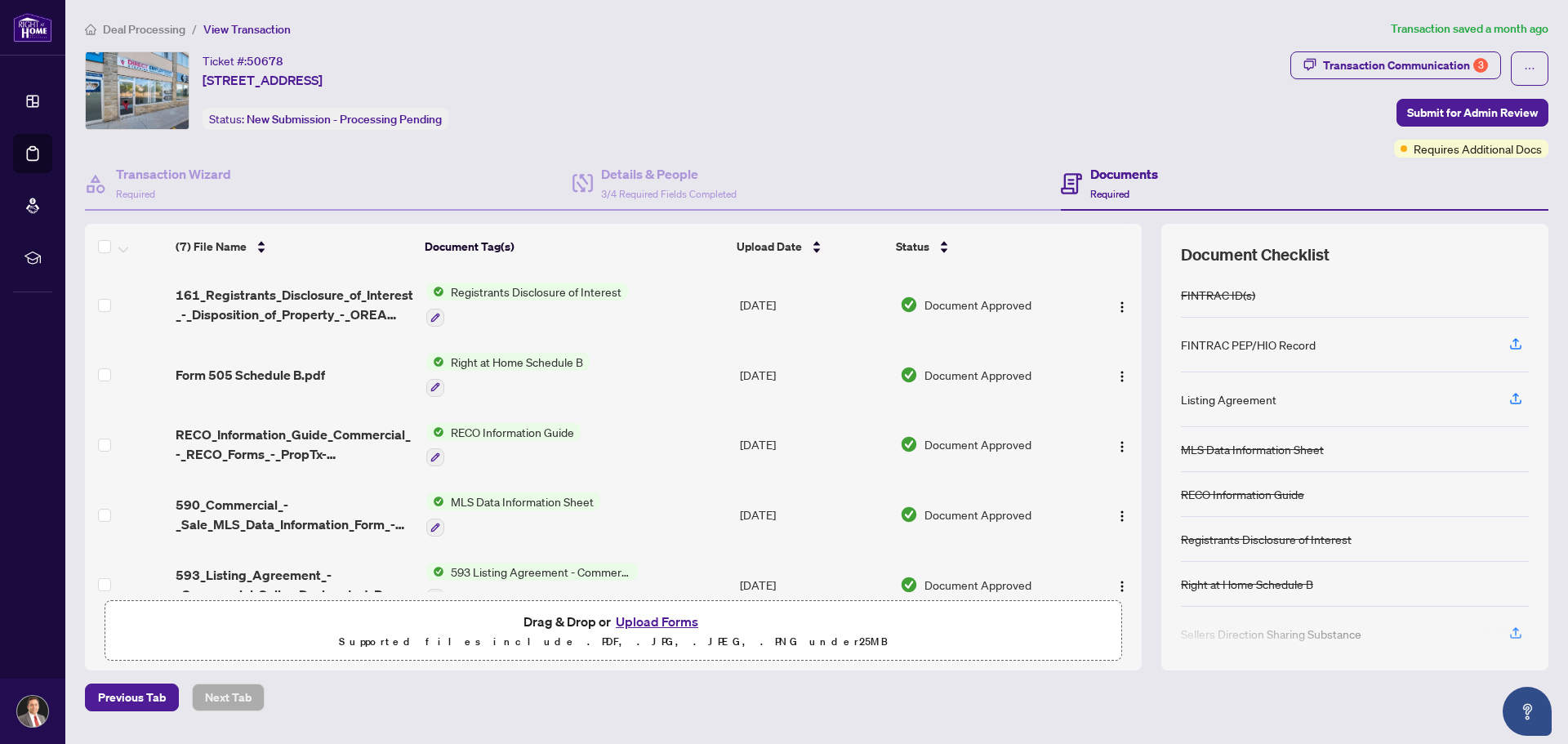
click at [151, 92] on img at bounding box center [137, 91] width 103 height 77
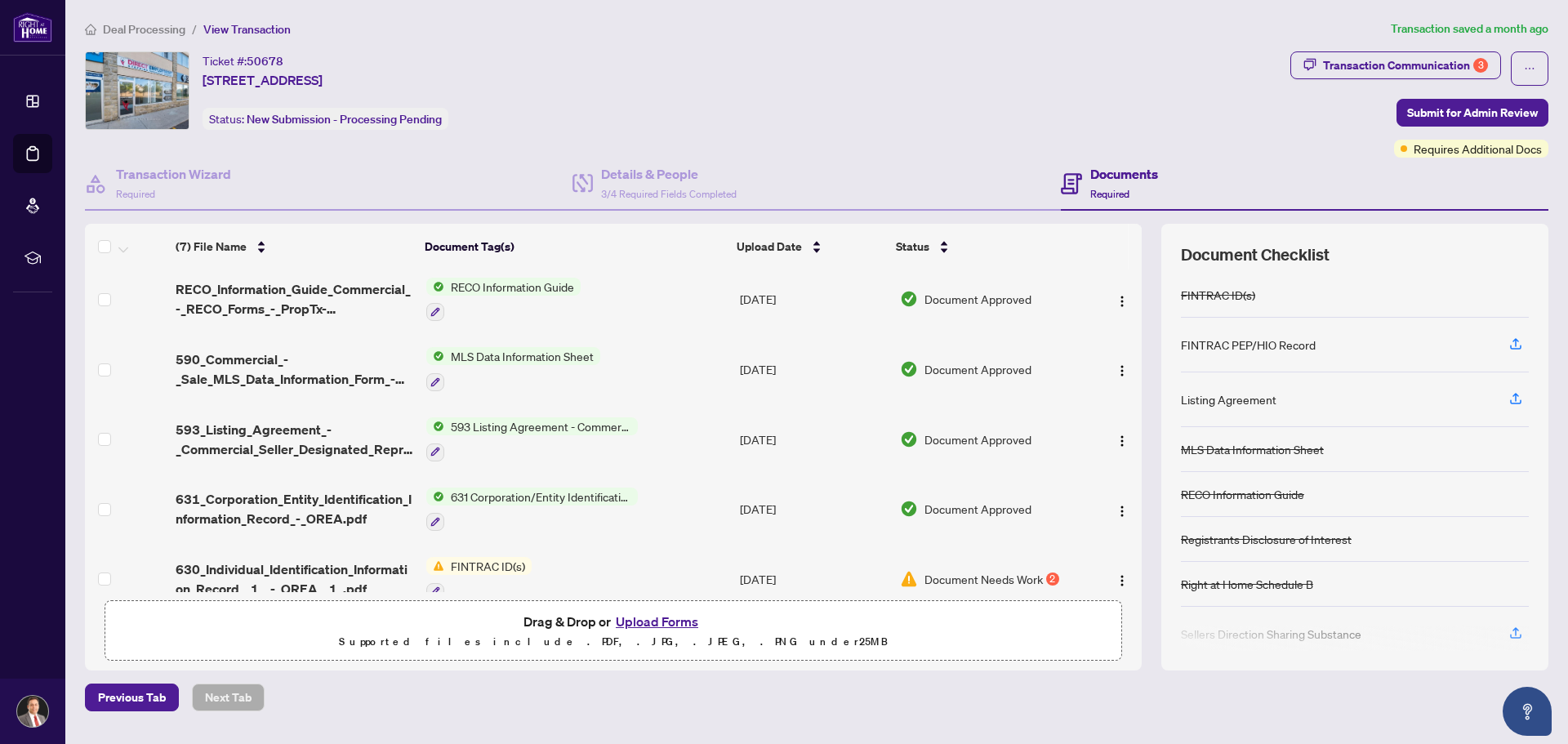
scroll to position [165, 0]
